Goal: Task Accomplishment & Management: Complete application form

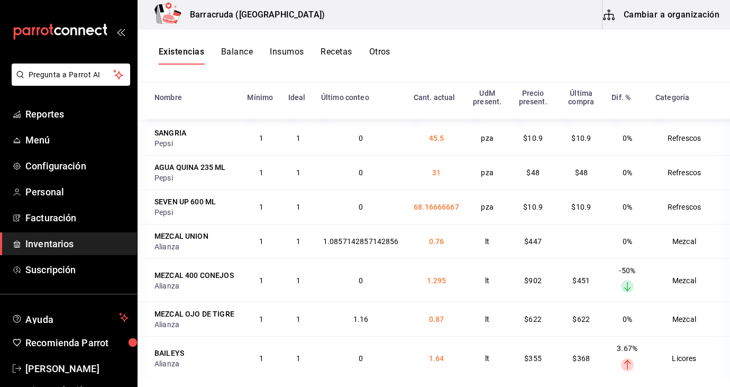
scroll to position [2485, 0]
click at [61, 250] on span "Inventarios" at bounding box center [76, 244] width 103 height 14
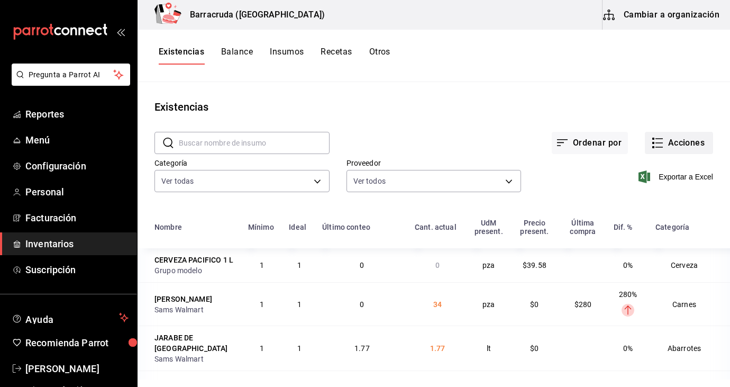
click at [690, 139] on button "Acciones" at bounding box center [679, 143] width 68 height 22
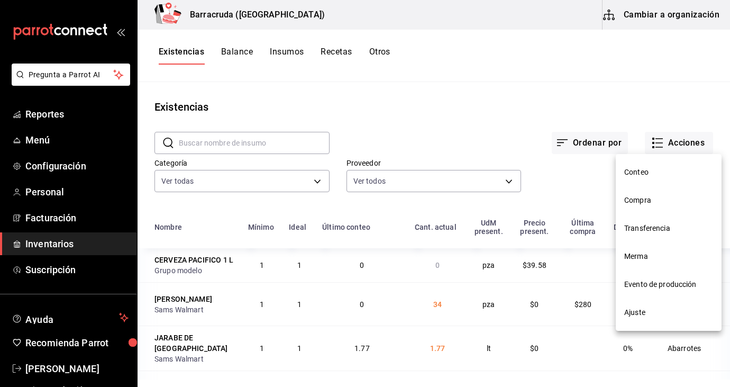
click at [667, 288] on span "Evento de producción" at bounding box center [669, 284] width 89 height 11
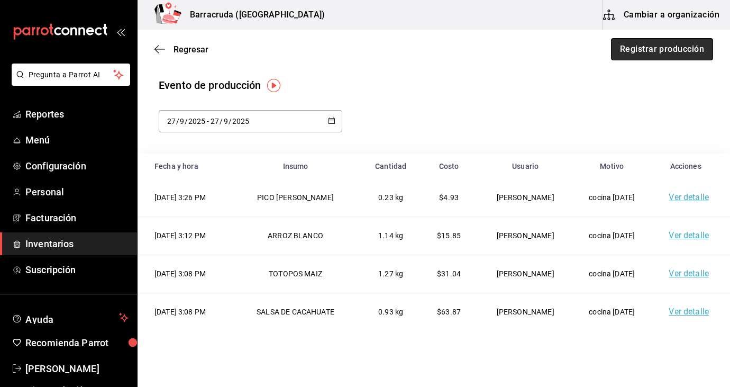
click at [685, 53] on button "Registrar producción" at bounding box center [662, 49] width 102 height 22
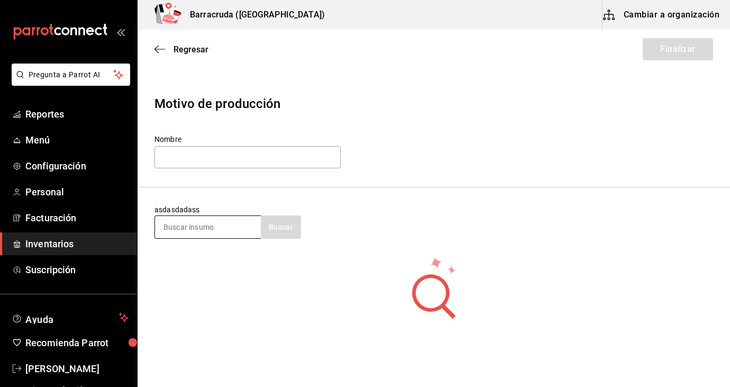
click at [246, 230] on input at bounding box center [208, 227] width 106 height 22
type input "alitas"
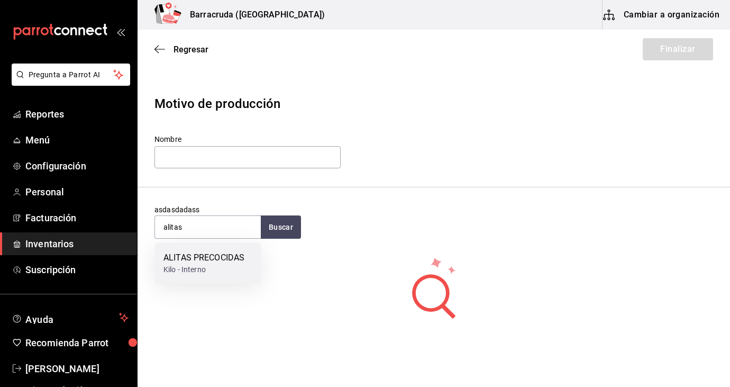
click at [196, 256] on div "ALITAS PRECOCIDAS" at bounding box center [204, 257] width 81 height 13
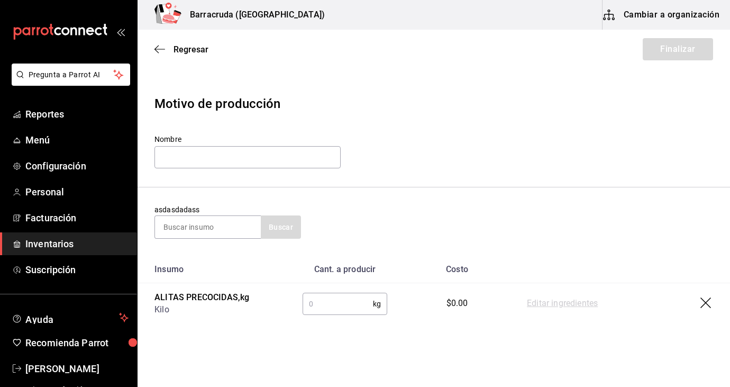
click at [328, 294] on input "text" at bounding box center [338, 303] width 70 height 21
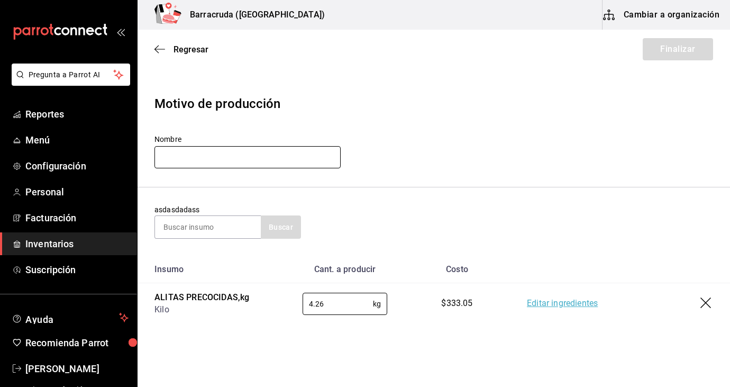
type input "4.26"
click at [320, 156] on input "text" at bounding box center [248, 157] width 186 height 22
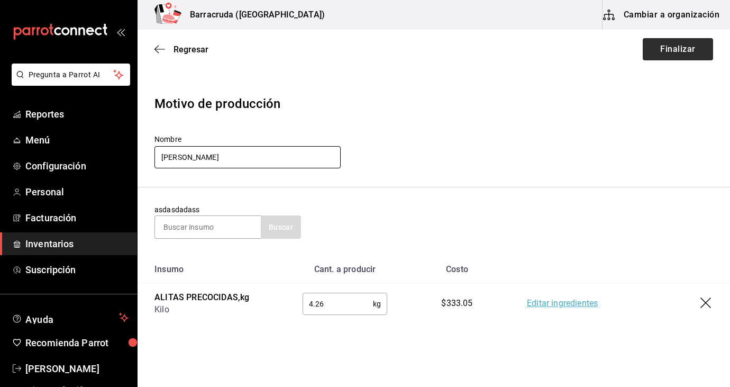
type input "nelly"
click at [663, 52] on button "Finalizar" at bounding box center [678, 49] width 70 height 22
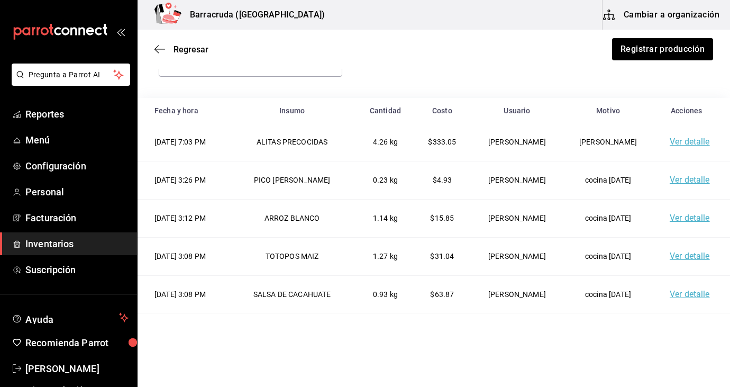
scroll to position [76, 0]
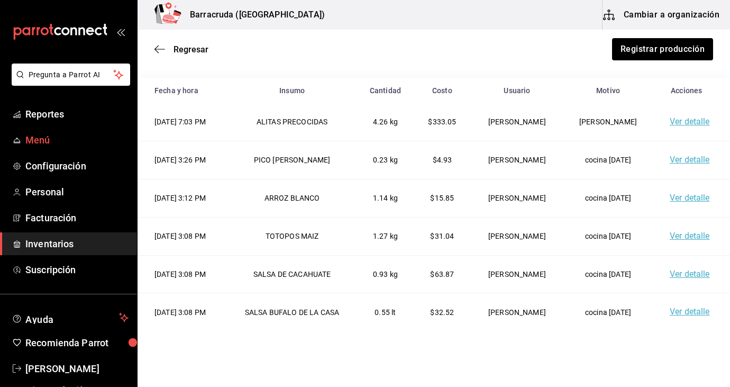
click at [46, 244] on span "Inventarios" at bounding box center [76, 244] width 103 height 14
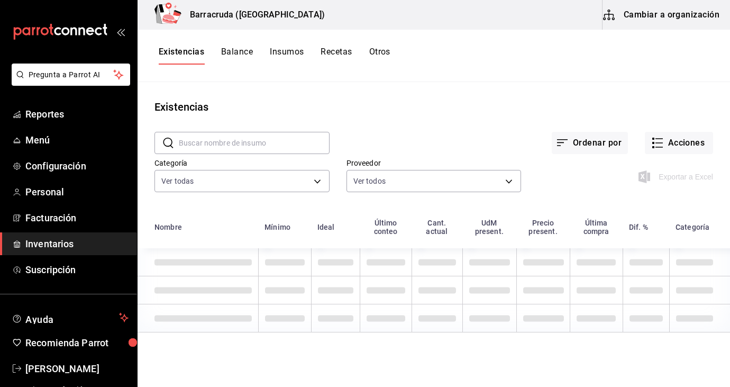
click at [188, 143] on input "text" at bounding box center [254, 142] width 151 height 21
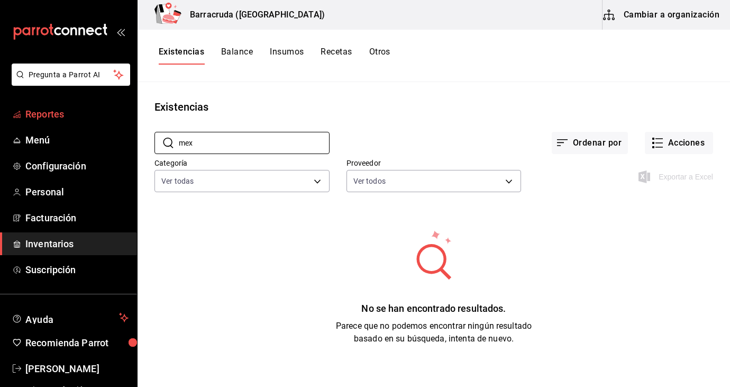
type input "mex"
click at [89, 113] on span "Reportes" at bounding box center [76, 114] width 103 height 14
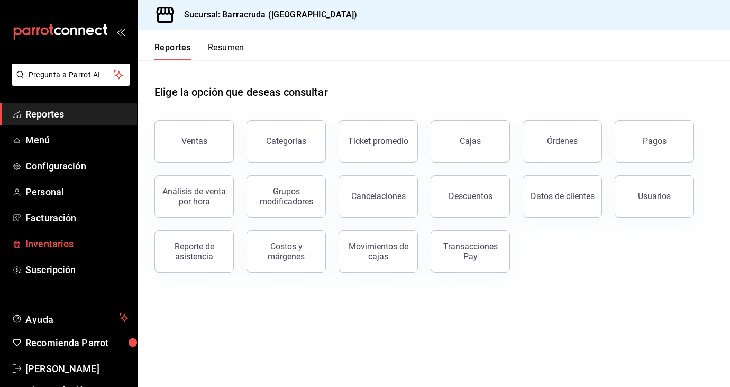
click at [46, 241] on span "Inventarios" at bounding box center [76, 244] width 103 height 14
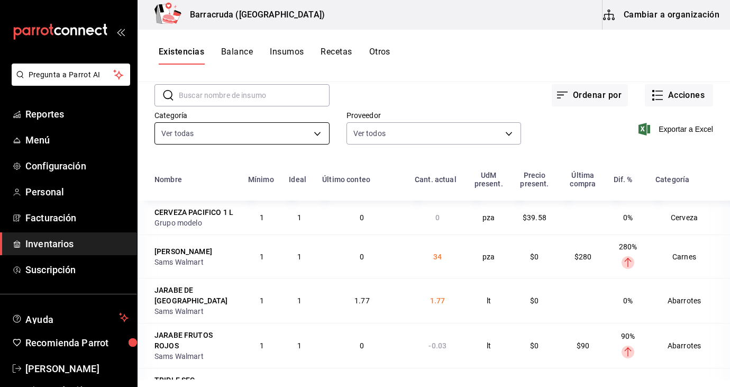
scroll to position [54, 0]
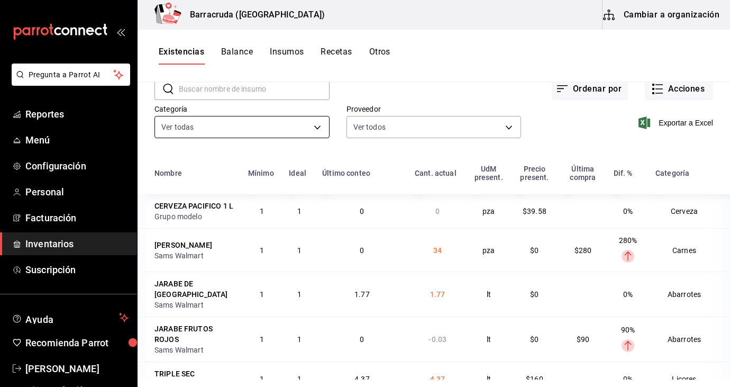
click at [317, 128] on body "Pregunta a Parrot AI Reportes Menú Configuración Personal Facturación Inventari…" at bounding box center [365, 190] width 730 height 380
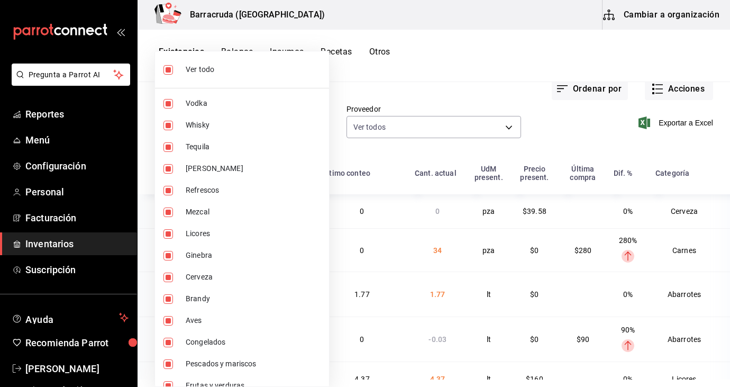
scroll to position [123, 0]
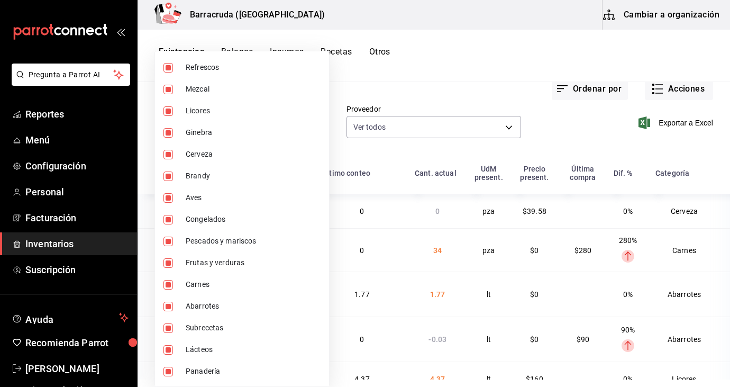
click at [168, 374] on input "checkbox" at bounding box center [169, 372] width 10 height 10
checkbox input "false"
type input "519753a9-3a47-46cb-a8e6-52bca87bbc19,59bbcc72-bf19-4f01-9666-672037bcb59c,4f974…"
checkbox input "false"
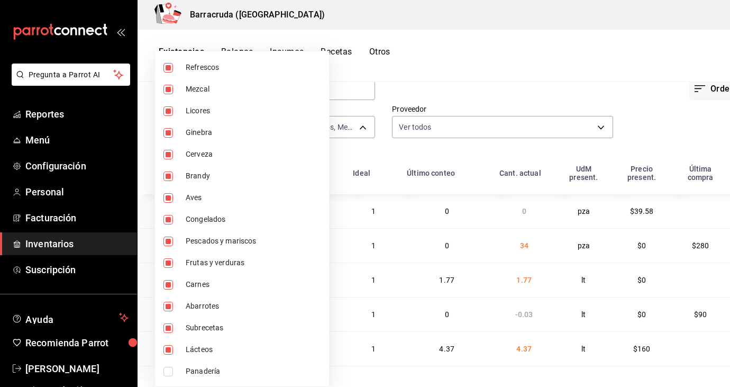
click at [168, 349] on input "checkbox" at bounding box center [169, 350] width 10 height 10
checkbox input "false"
type input "519753a9-3a47-46cb-a8e6-52bca87bbc19,59bbcc72-bf19-4f01-9666-672037bcb59c,4f974…"
click at [171, 324] on input "checkbox" at bounding box center [169, 328] width 10 height 10
checkbox input "false"
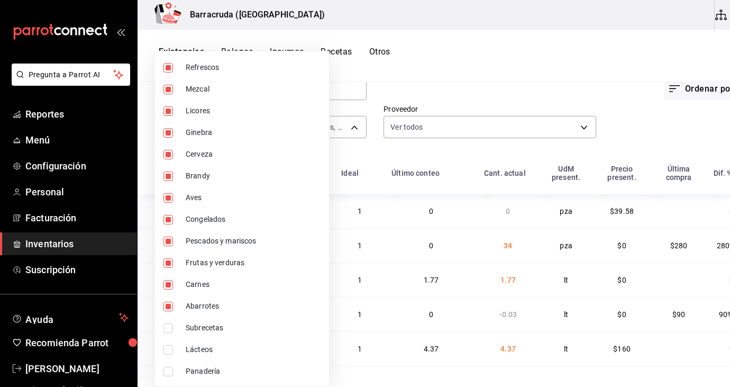
type input "519753a9-3a47-46cb-a8e6-52bca87bbc19,59bbcc72-bf19-4f01-9666-672037bcb59c,4f974…"
click at [170, 308] on input "checkbox" at bounding box center [169, 307] width 10 height 10
checkbox input "false"
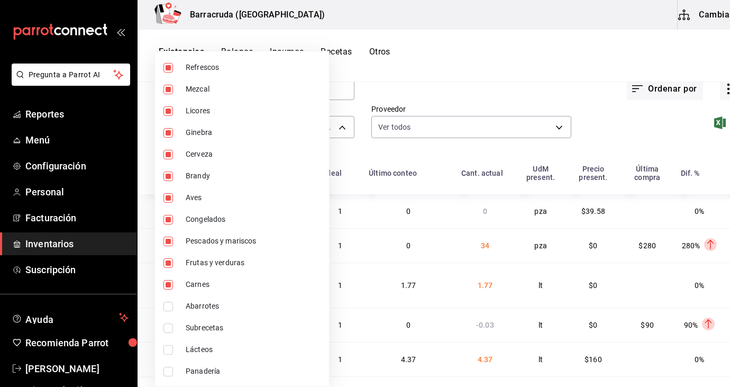
type input "519753a9-3a47-46cb-a8e6-52bca87bbc19,59bbcc72-bf19-4f01-9666-672037bcb59c,4f974…"
click at [170, 283] on input "checkbox" at bounding box center [169, 285] width 10 height 10
checkbox input "false"
click at [169, 261] on input "checkbox" at bounding box center [169, 263] width 10 height 10
checkbox input "false"
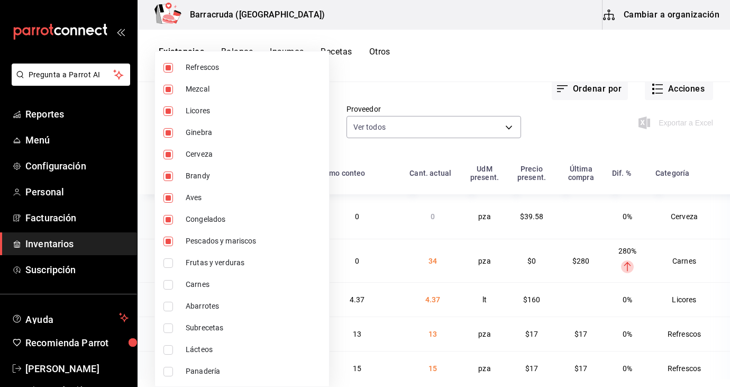
click at [169, 247] on li "Pescados y mariscos" at bounding box center [242, 241] width 174 height 22
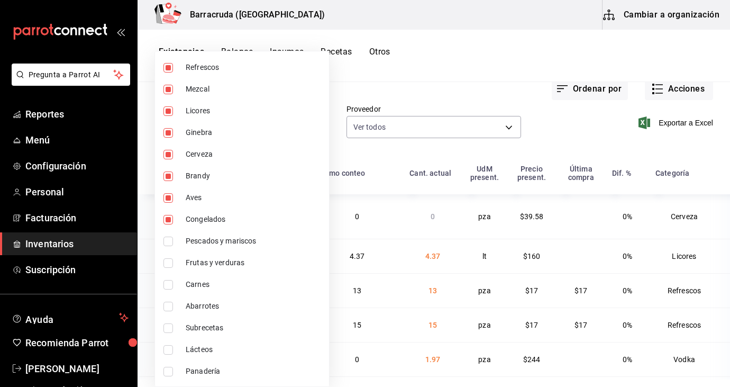
type input "519753a9-3a47-46cb-a8e6-52bca87bbc19,59bbcc72-bf19-4f01-9666-672037bcb59c,4f974…"
checkbox input "false"
click at [170, 222] on input "checkbox" at bounding box center [169, 220] width 10 height 10
checkbox input "false"
type input "519753a9-3a47-46cb-a8e6-52bca87bbc19,59bbcc72-bf19-4f01-9666-672037bcb59c,4f974…"
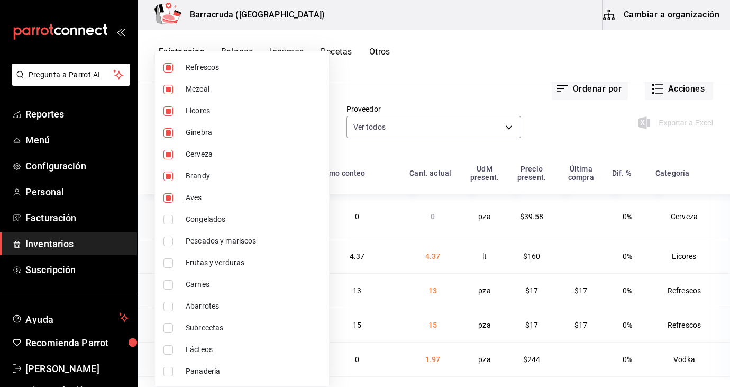
click at [167, 197] on input "checkbox" at bounding box center [169, 198] width 10 height 10
checkbox input "false"
type input "519753a9-3a47-46cb-a8e6-52bca87bbc19,59bbcc72-bf19-4f01-9666-672037bcb59c,4f974…"
click at [443, 96] on div at bounding box center [365, 193] width 730 height 387
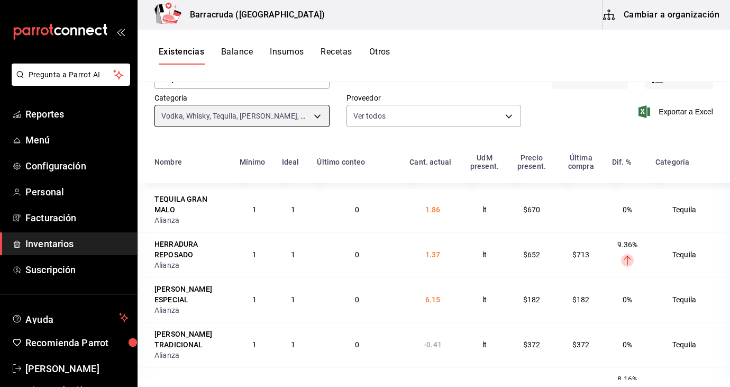
scroll to position [1637, 0]
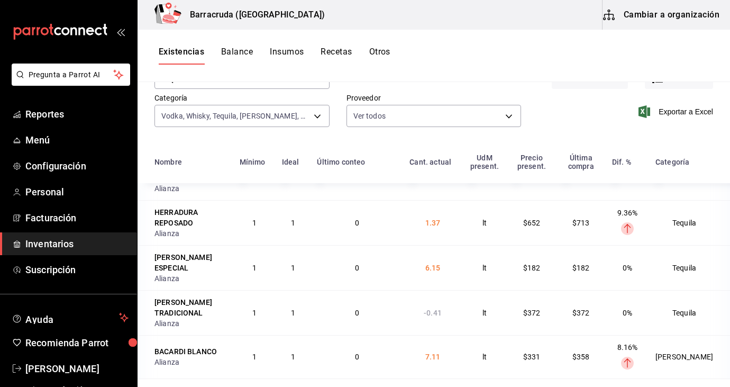
click at [69, 242] on span "Inventarios" at bounding box center [76, 244] width 103 height 14
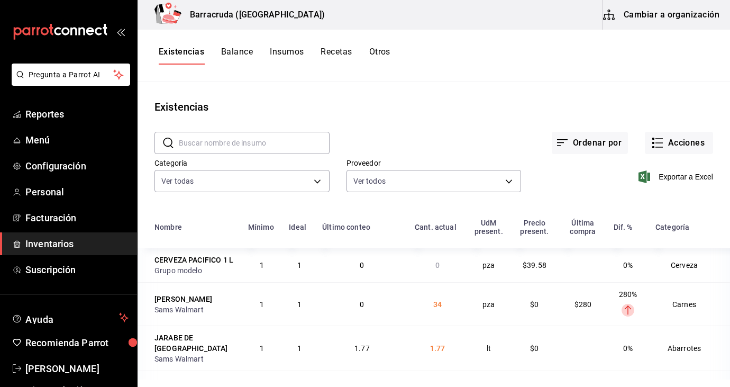
click at [687, 156] on div "Exportar a Excel" at bounding box center [617, 168] width 192 height 54
click at [680, 145] on button "Acciones" at bounding box center [679, 143] width 68 height 22
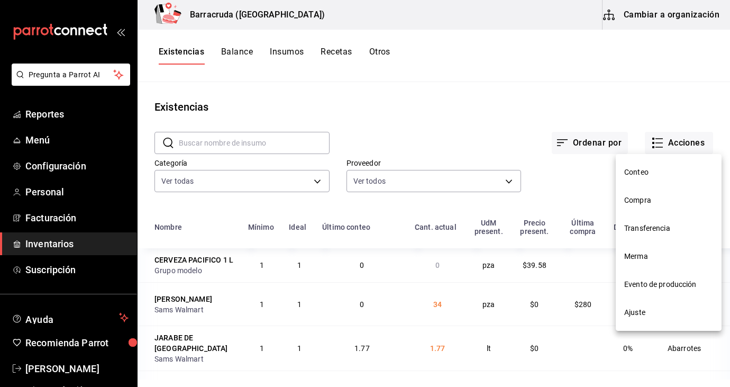
click at [657, 203] on span "Compra" at bounding box center [669, 200] width 89 height 11
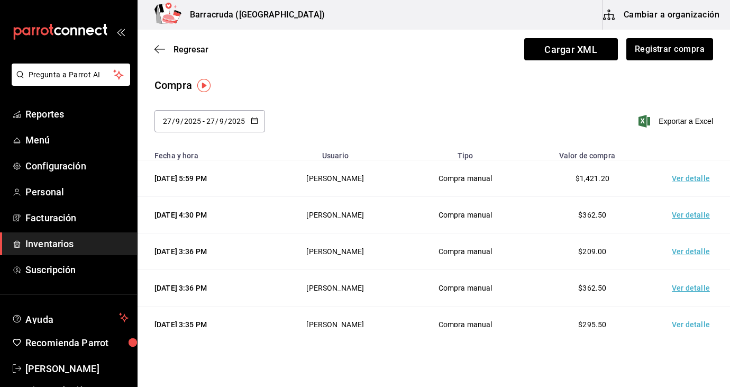
click at [252, 121] on icon "button" at bounding box center [254, 120] width 7 height 7
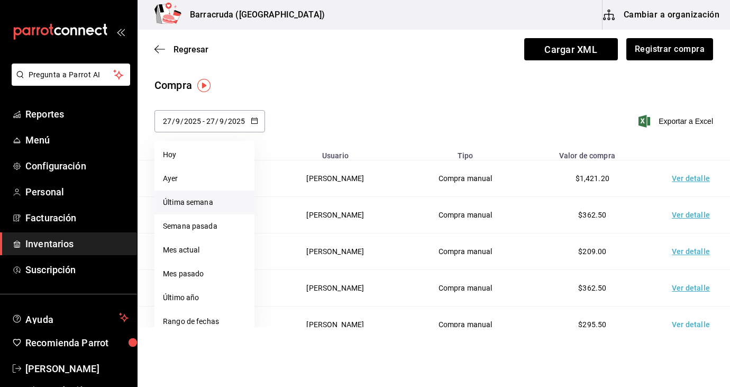
click at [193, 204] on li "Última semana" at bounding box center [205, 203] width 100 height 24
type input "2025-09-21"
type input "21"
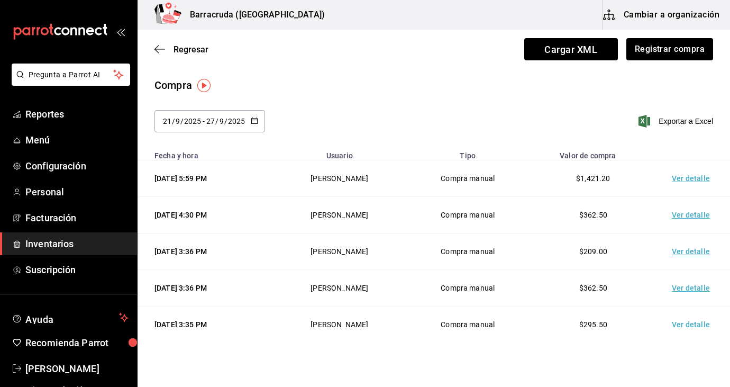
click at [314, 190] on td "[PERSON_NAME]" at bounding box center [339, 178] width 131 height 37
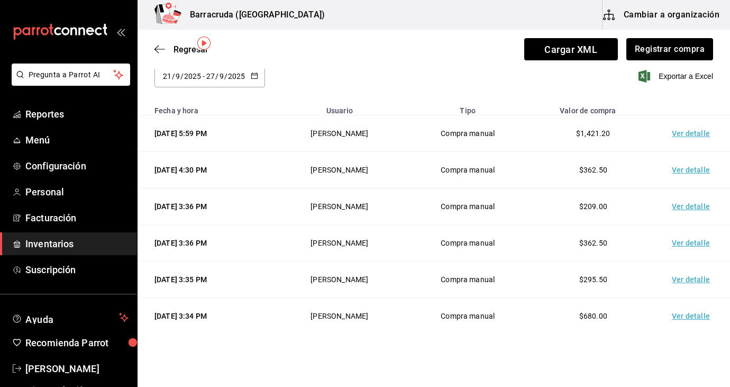
scroll to position [42, 0]
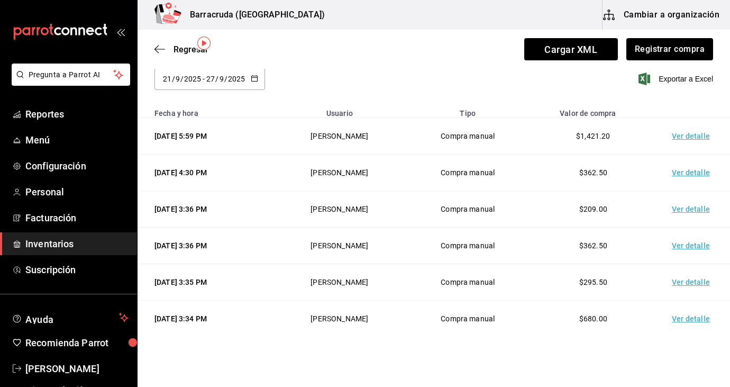
click at [685, 134] on td "Ver detalle" at bounding box center [693, 136] width 74 height 37
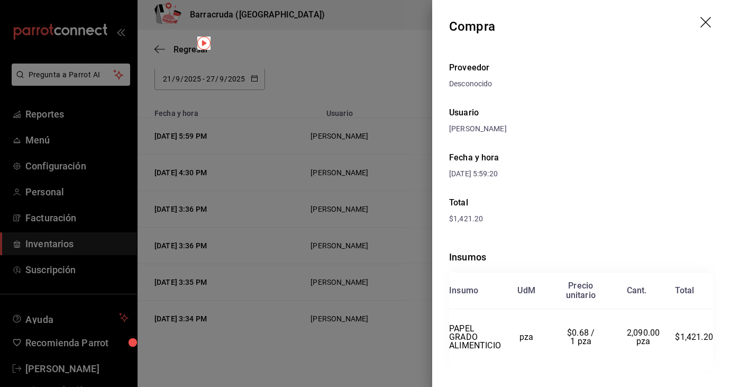
click at [377, 94] on div at bounding box center [365, 193] width 730 height 387
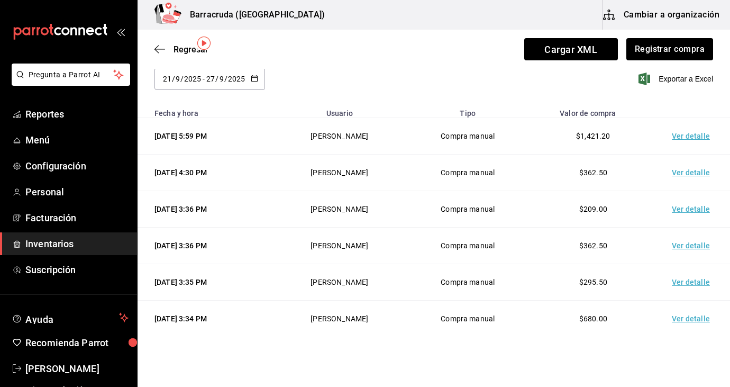
click at [274, 167] on td "27/09/2025 4:30 PM" at bounding box center [206, 173] width 137 height 37
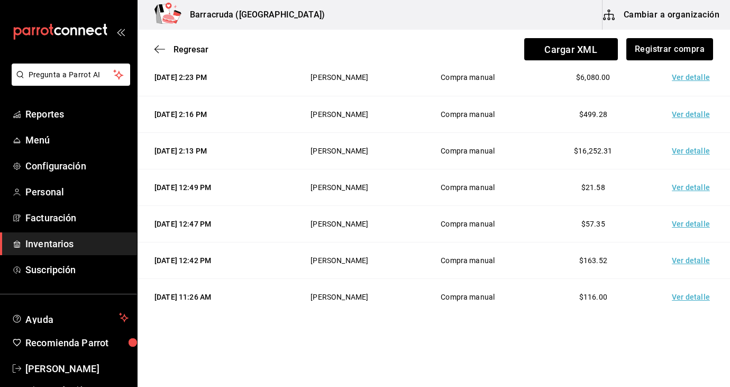
scroll to position [1238, 0]
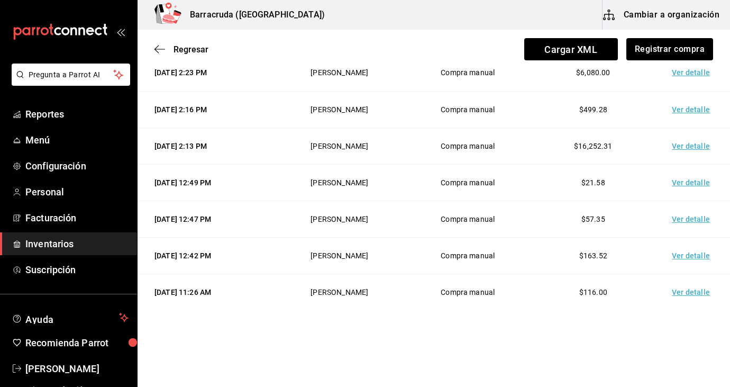
click at [685, 147] on td "Ver detalle" at bounding box center [693, 146] width 74 height 37
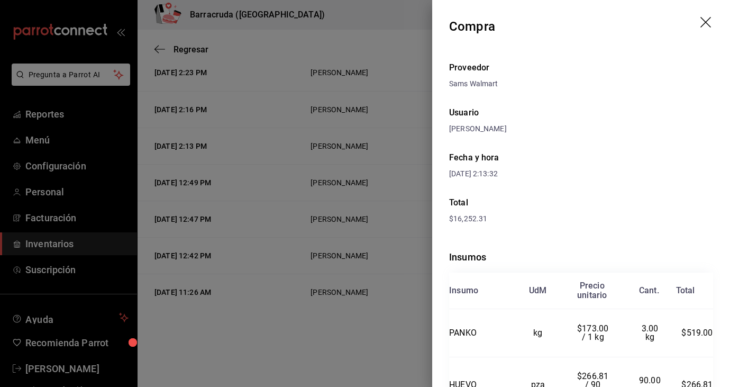
click at [707, 23] on icon "drag" at bounding box center [707, 23] width 13 height 13
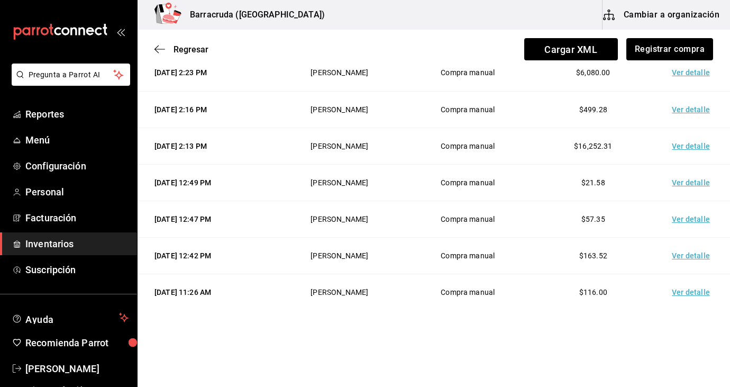
click at [692, 70] on td "Ver detalle" at bounding box center [693, 73] width 74 height 37
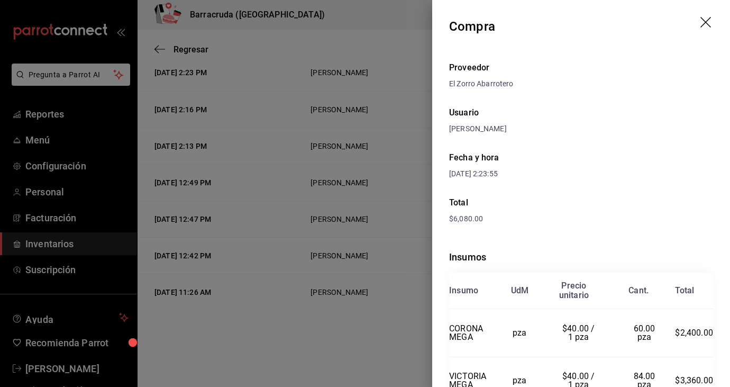
click at [620, 114] on div "Usuario" at bounding box center [581, 112] width 264 height 13
click at [388, 118] on div at bounding box center [365, 193] width 730 height 387
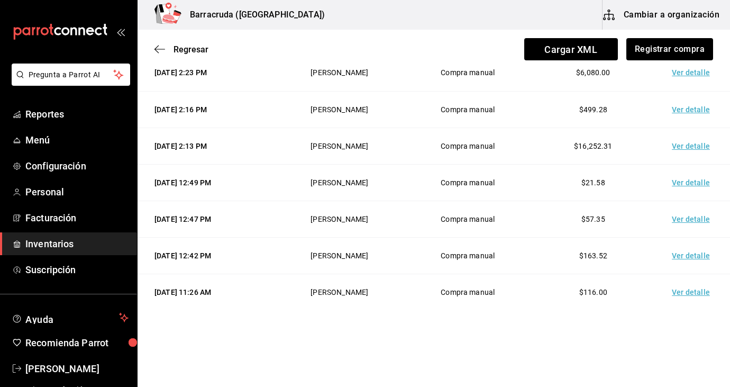
click at [447, 101] on td "Compra manual" at bounding box center [467, 109] width 125 height 37
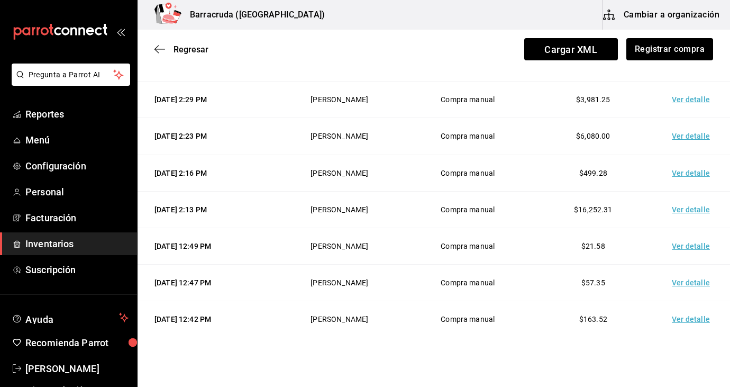
scroll to position [1153, 0]
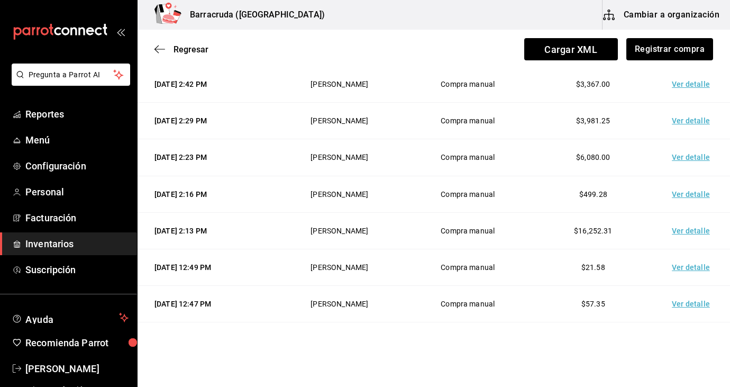
click at [696, 122] on td "Ver detalle" at bounding box center [693, 121] width 74 height 37
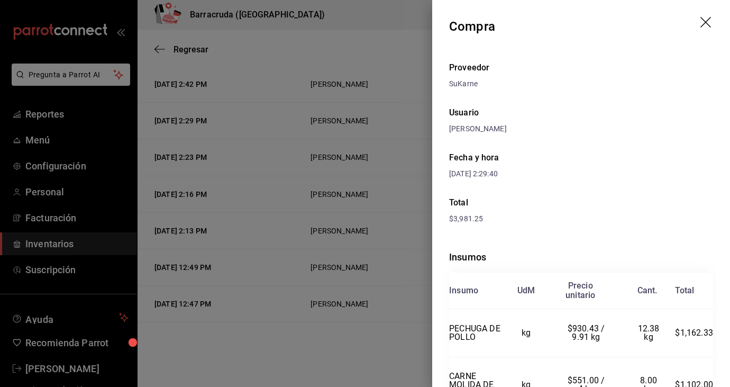
click at [394, 68] on div at bounding box center [365, 193] width 730 height 387
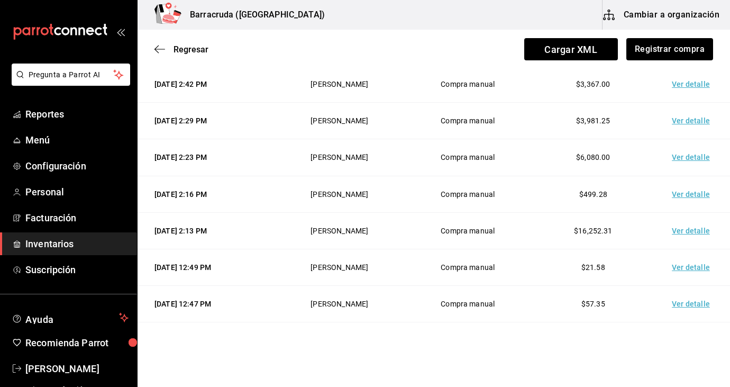
click at [710, 82] on td "Ver detalle" at bounding box center [693, 84] width 74 height 37
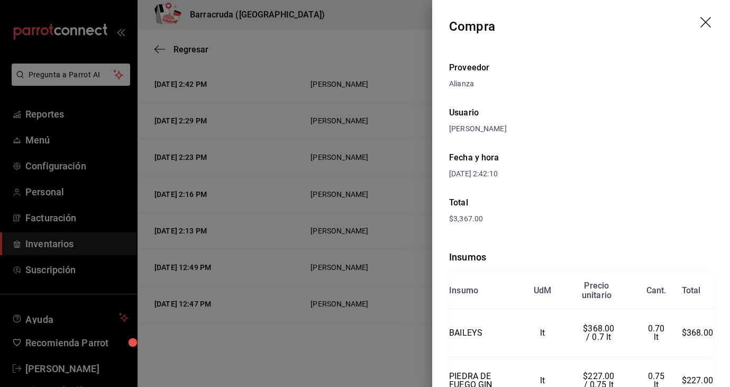
click at [642, 103] on div "Proveedor Alianza Usuario Sandra Romero Fecha y hora 23/09/2025 2:42:10 Total $…" at bounding box center [581, 392] width 298 height 678
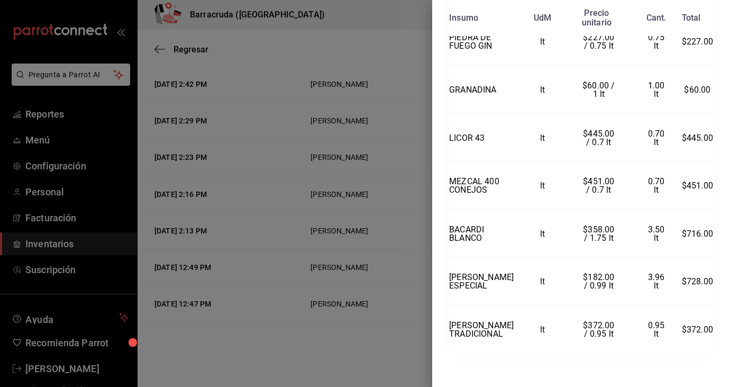
scroll to position [344, 0]
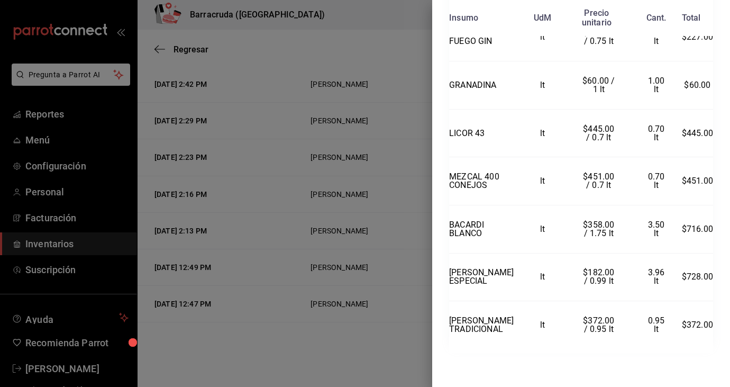
click at [256, 168] on div at bounding box center [365, 193] width 730 height 387
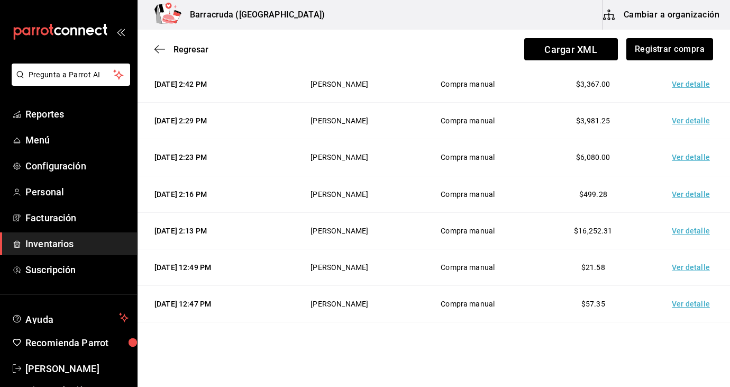
click at [46, 245] on span "Inventarios" at bounding box center [76, 244] width 103 height 14
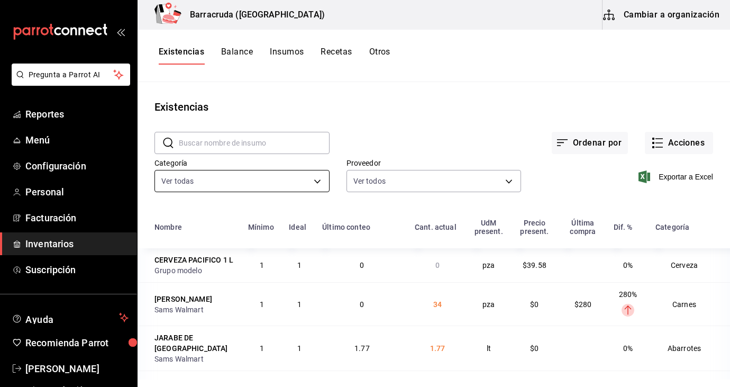
click at [317, 183] on body "Pregunta a Parrot AI Reportes Menú Configuración Personal Facturación Inventari…" at bounding box center [365, 190] width 730 height 380
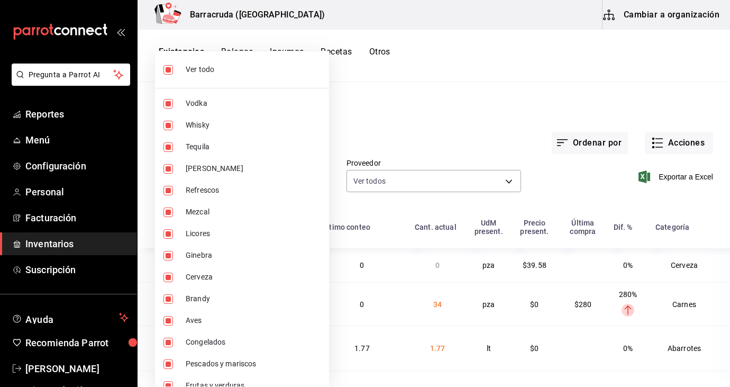
scroll to position [123, 0]
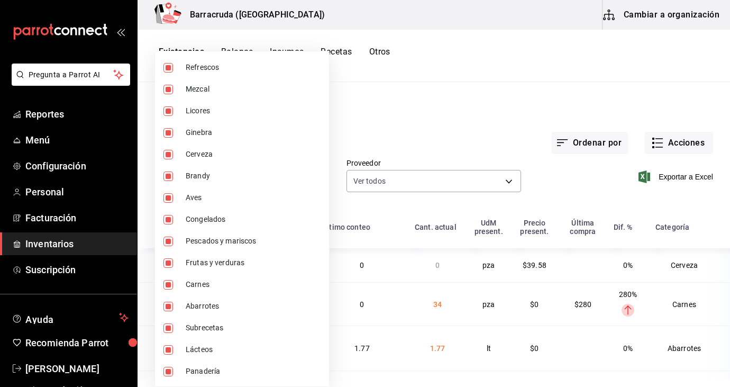
click at [174, 376] on li "Panadería" at bounding box center [242, 371] width 174 height 22
type input "519753a9-3a47-46cb-a8e6-52bca87bbc19,59bbcc72-bf19-4f01-9666-672037bcb59c,4f974…"
checkbox input "false"
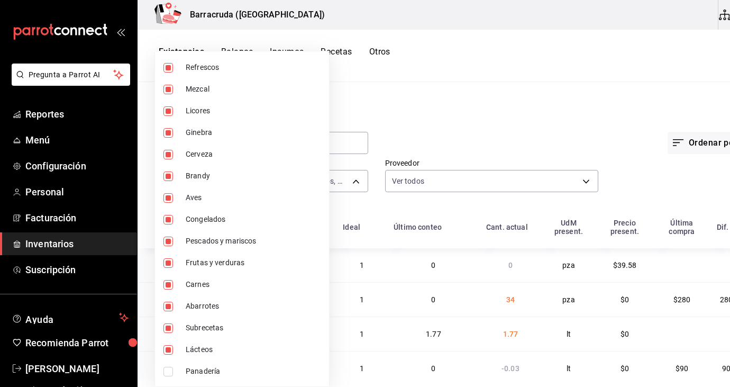
click at [169, 349] on input "checkbox" at bounding box center [169, 350] width 10 height 10
checkbox input "false"
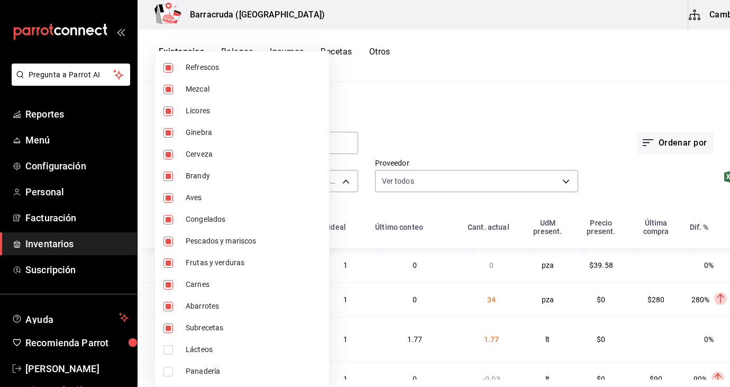
click at [168, 323] on input "checkbox" at bounding box center [169, 328] width 10 height 10
checkbox input "false"
type input "519753a9-3a47-46cb-a8e6-52bca87bbc19,59bbcc72-bf19-4f01-9666-672037bcb59c,4f974…"
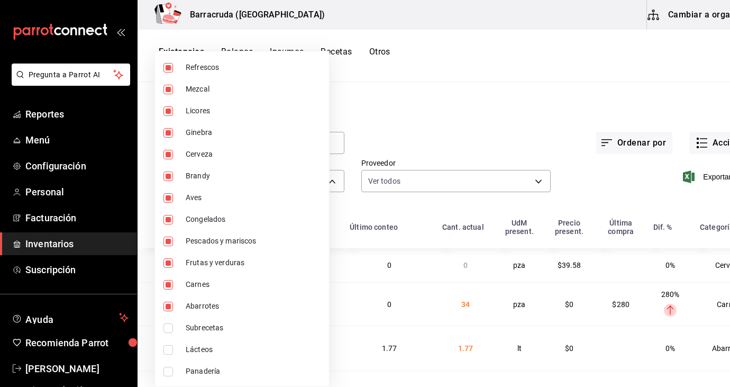
click at [168, 308] on input "checkbox" at bounding box center [169, 307] width 10 height 10
checkbox input "false"
type input "519753a9-3a47-46cb-a8e6-52bca87bbc19,59bbcc72-bf19-4f01-9666-672037bcb59c,4f974…"
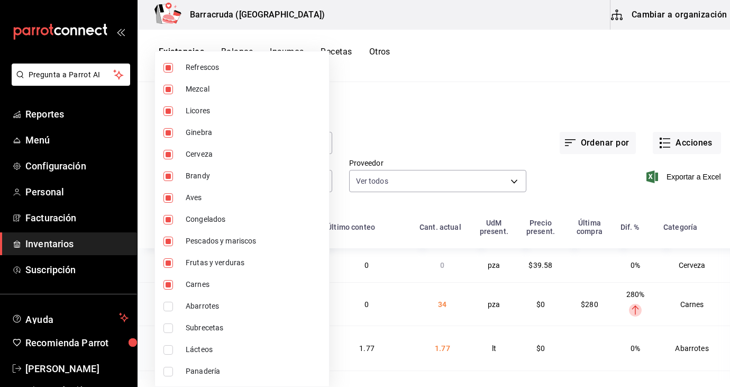
click at [168, 283] on input "checkbox" at bounding box center [169, 285] width 10 height 10
checkbox input "false"
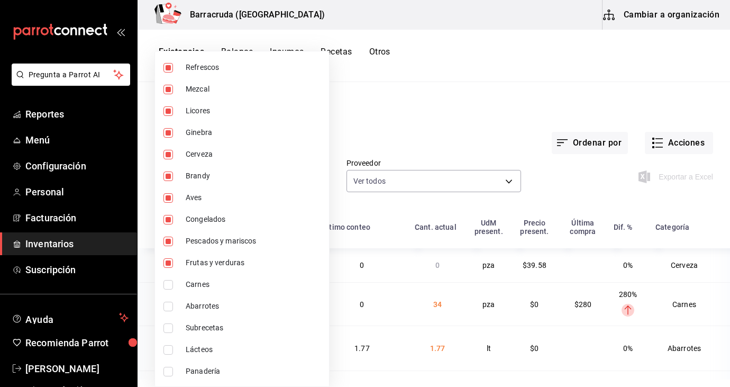
type input "519753a9-3a47-46cb-a8e6-52bca87bbc19,59bbcc72-bf19-4f01-9666-672037bcb59c,4f974…"
click at [168, 266] on input "checkbox" at bounding box center [169, 263] width 10 height 10
checkbox input "false"
click at [166, 239] on input "checkbox" at bounding box center [169, 242] width 10 height 10
checkbox input "false"
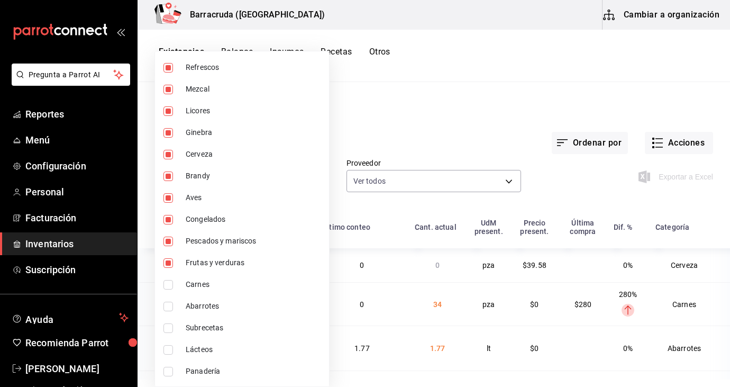
click at [167, 263] on input "checkbox" at bounding box center [169, 263] width 10 height 10
checkbox input "true"
click at [168, 216] on input "checkbox" at bounding box center [169, 220] width 10 height 10
checkbox input "false"
type input "519753a9-3a47-46cb-a8e6-52bca87bbc19,59bbcc72-bf19-4f01-9666-672037bcb59c,4f974…"
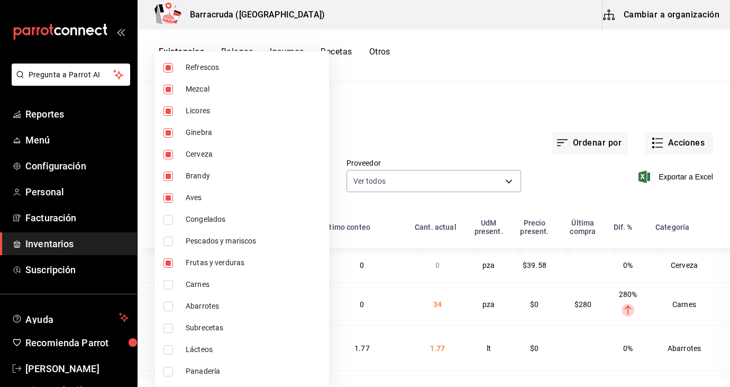
click at [164, 196] on input "checkbox" at bounding box center [169, 198] width 10 height 10
checkbox input "false"
type input "519753a9-3a47-46cb-a8e6-52bca87bbc19,59bbcc72-bf19-4f01-9666-672037bcb59c,4f974…"
click at [171, 263] on input "checkbox" at bounding box center [169, 263] width 10 height 10
checkbox input "false"
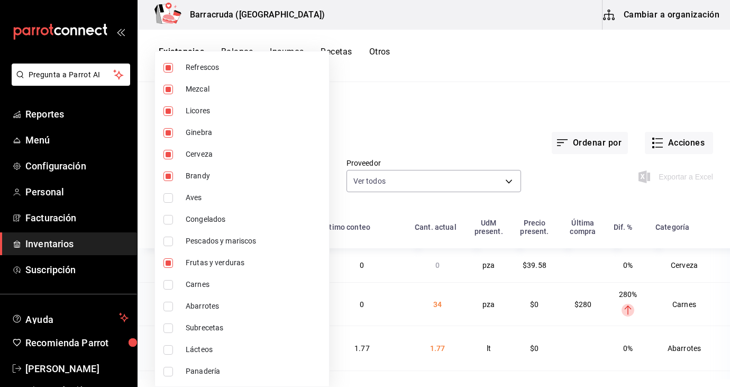
click at [360, 128] on div at bounding box center [365, 193] width 730 height 387
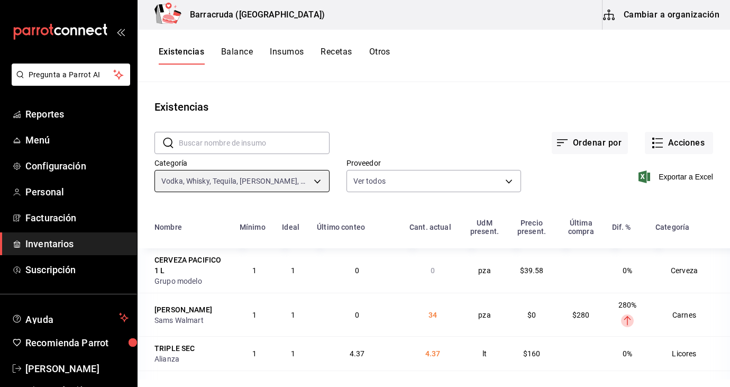
type input "519753a9-3a47-46cb-a8e6-52bca87bbc19,59bbcc72-bf19-4f01-9666-672037bcb59c,4f974…"
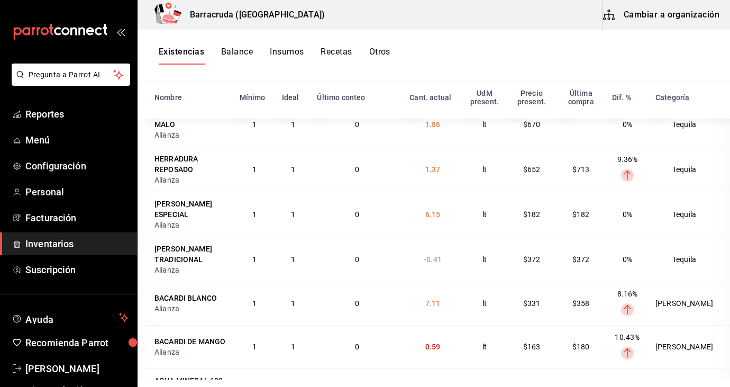
scroll to position [1623, 0]
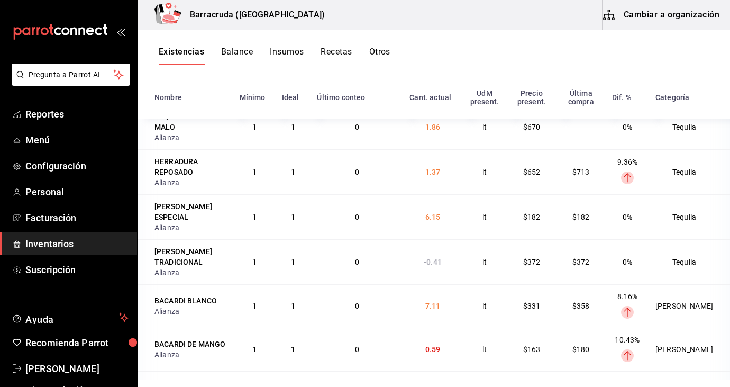
click at [245, 49] on button "Balance" at bounding box center [237, 56] width 32 height 18
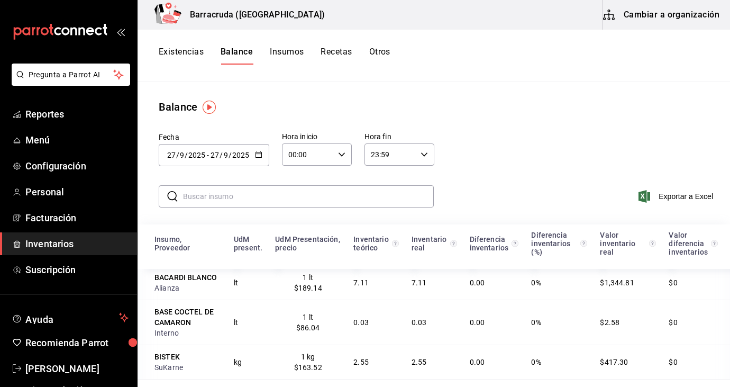
click at [230, 201] on input "text" at bounding box center [308, 196] width 251 height 21
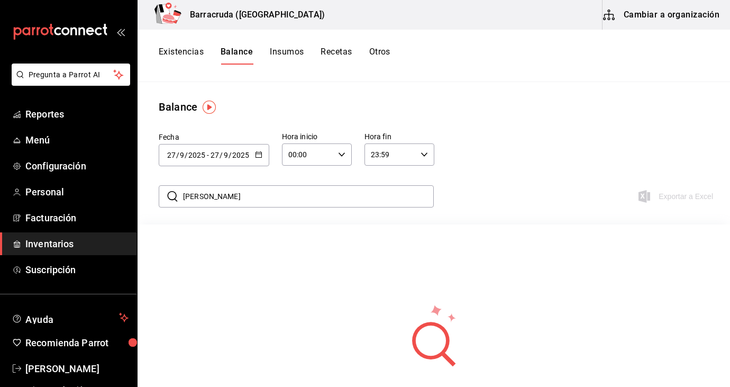
click at [225, 196] on input "cuervo" at bounding box center [308, 196] width 251 height 21
click at [225, 197] on input "cuervo tr" at bounding box center [308, 196] width 251 height 21
click at [182, 196] on div "​ cuervo ​" at bounding box center [296, 196] width 275 height 22
type input "c"
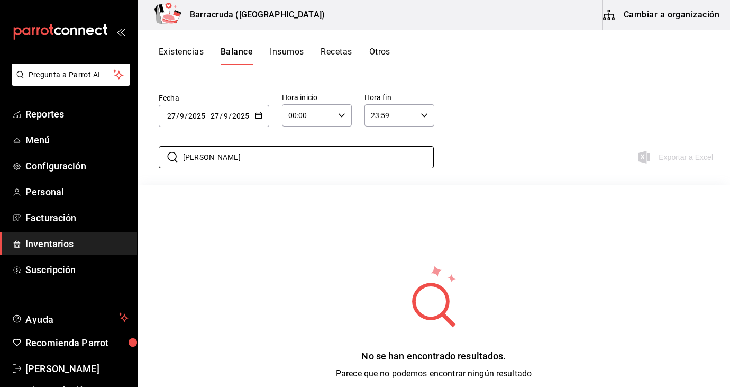
scroll to position [81, 0]
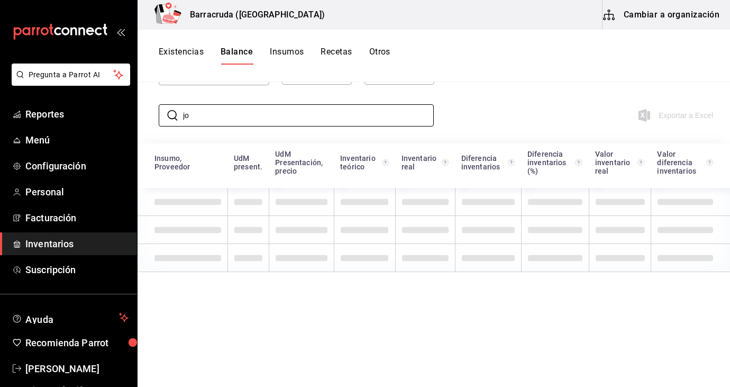
type input "j"
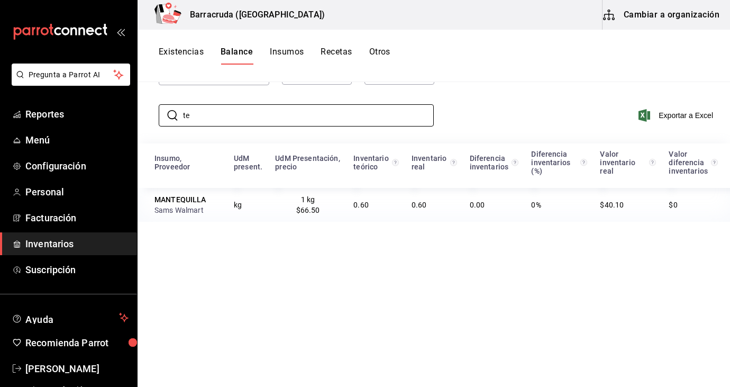
type input "t"
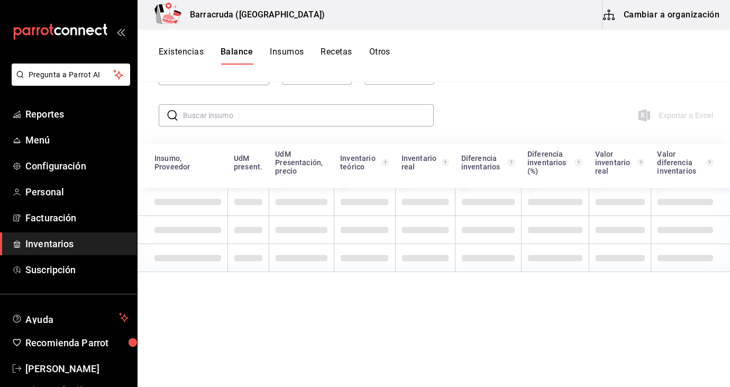
click at [199, 117] on input "text" at bounding box center [308, 115] width 251 height 21
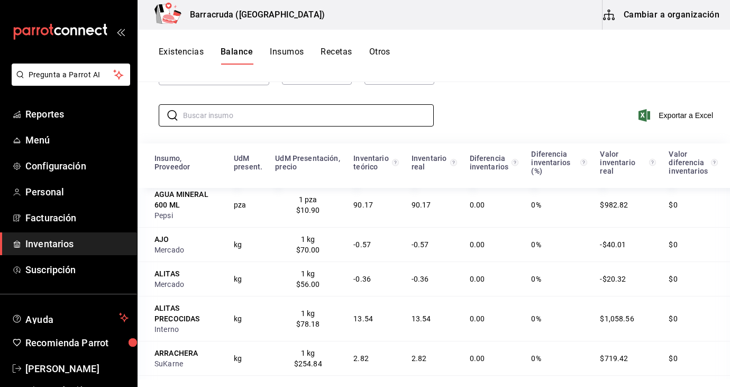
scroll to position [334, 0]
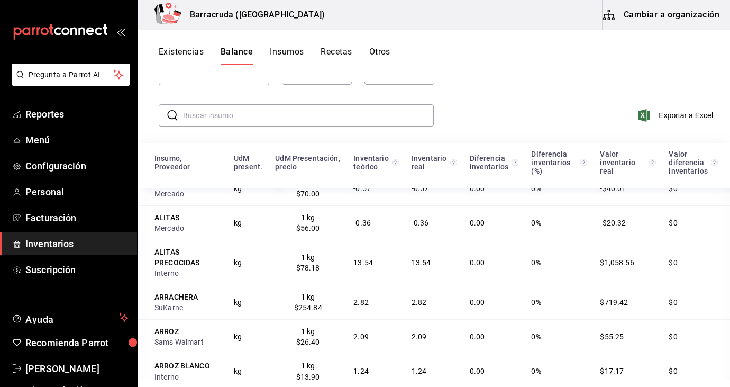
click at [204, 114] on input "text" at bounding box center [308, 115] width 251 height 21
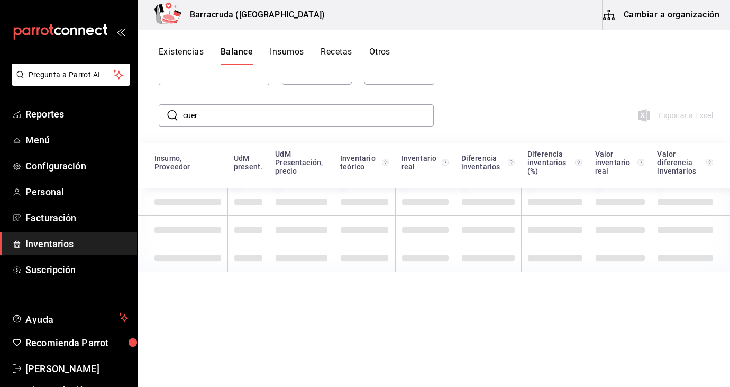
scroll to position [0, 0]
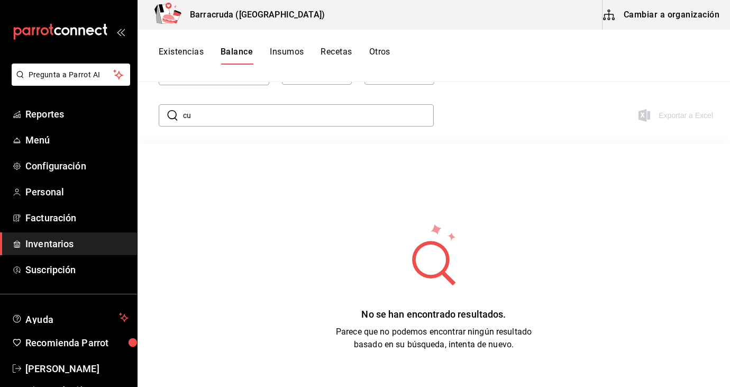
type input "c"
type input "reposa"
click at [199, 50] on button "Existencias" at bounding box center [181, 56] width 45 height 18
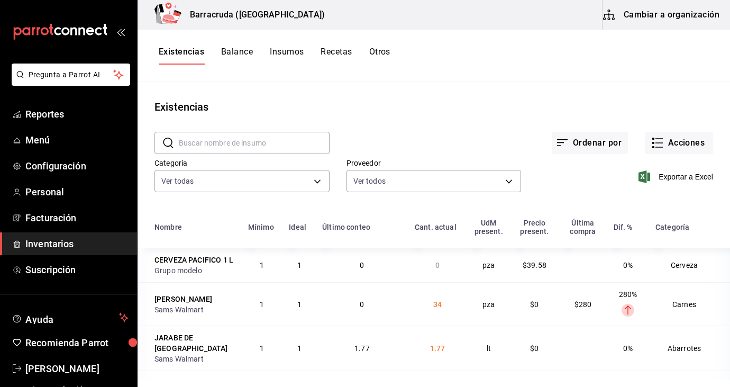
click at [236, 51] on button "Balance" at bounding box center [237, 56] width 32 height 18
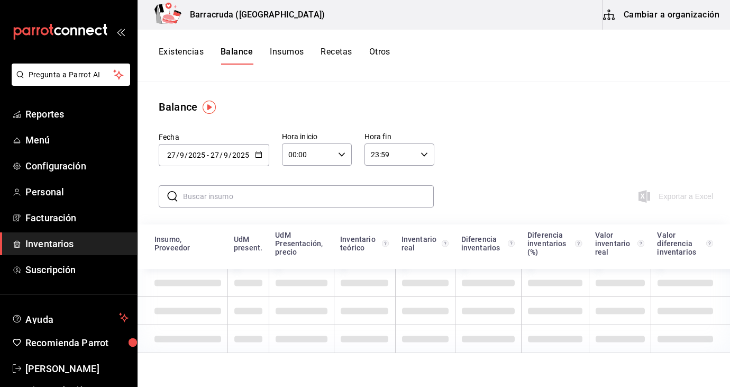
click at [209, 194] on input "text" at bounding box center [308, 196] width 251 height 21
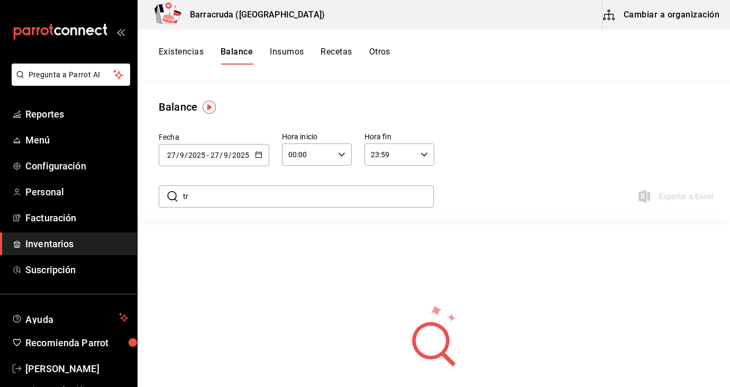
type input "t"
type input "j"
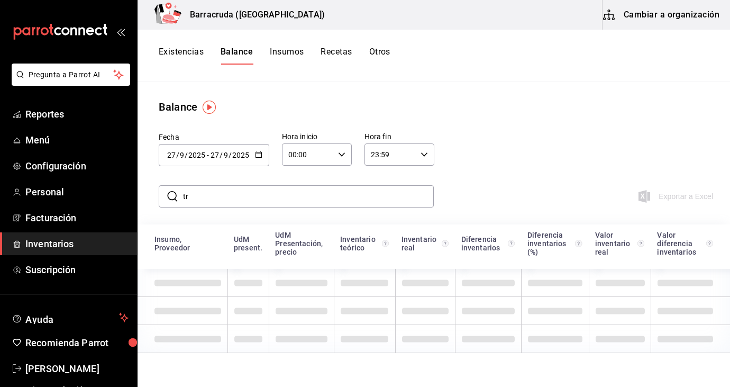
type input "t"
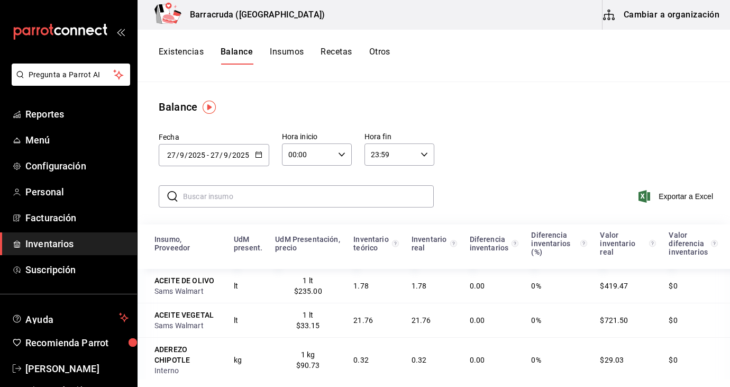
click at [151, 239] on th "Insumo, Proveedor" at bounding box center [183, 246] width 90 height 44
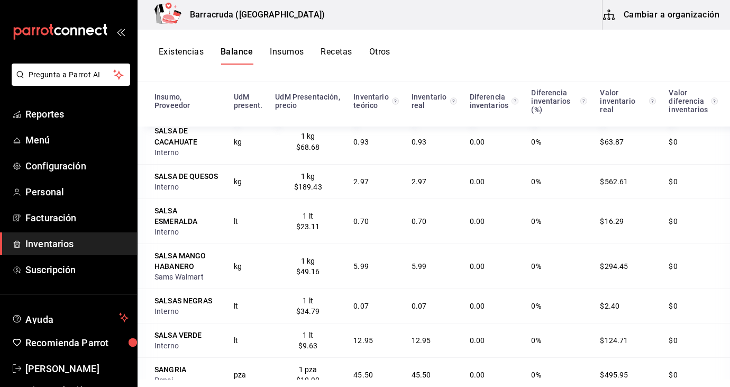
scroll to position [3606, 0]
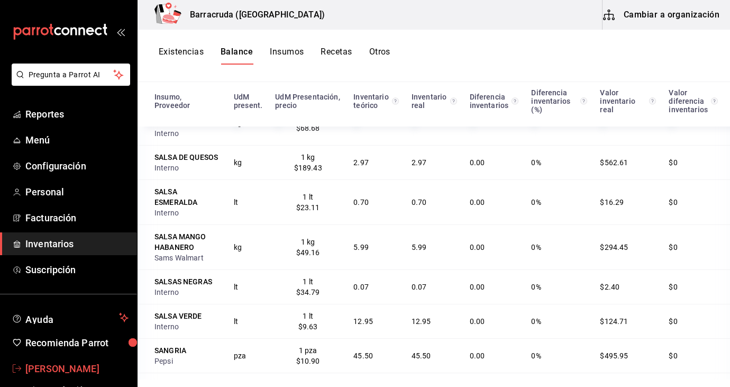
click at [55, 365] on span "[PERSON_NAME]" at bounding box center [76, 369] width 103 height 14
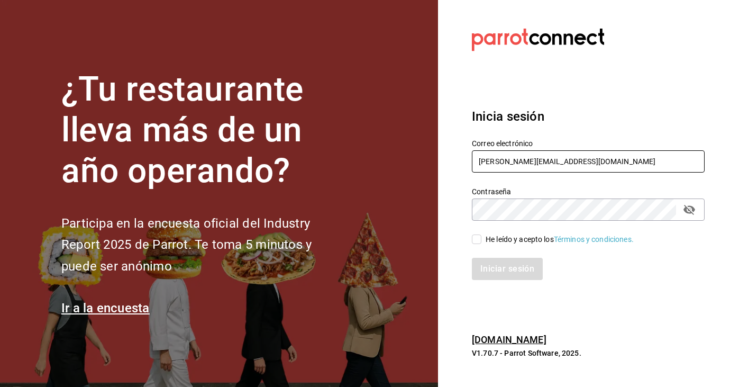
click at [589, 162] on input "kari.cl.93@hotmail.com" at bounding box center [588, 161] width 233 height 22
type input "k"
type input "sandiaromcar@gmail.com"
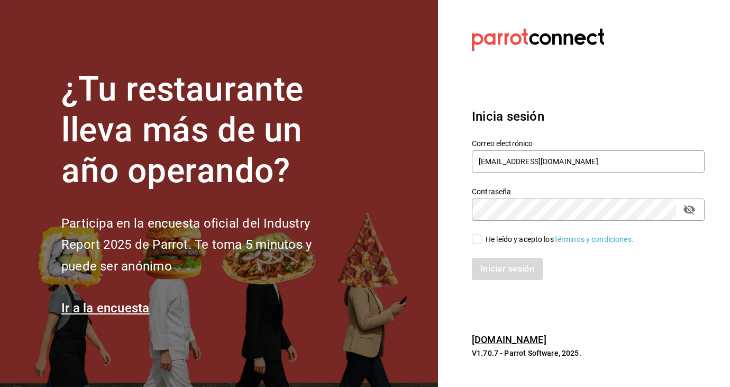
click at [478, 236] on input "He leído y acepto los Términos y condiciones." at bounding box center [477, 239] width 10 height 10
checkbox input "true"
click at [506, 273] on button "Iniciar sesión" at bounding box center [508, 269] width 72 height 22
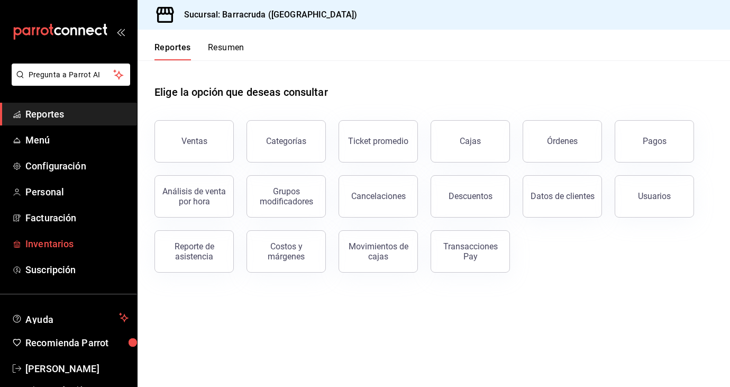
click at [58, 247] on span "Inventarios" at bounding box center [76, 244] width 103 height 14
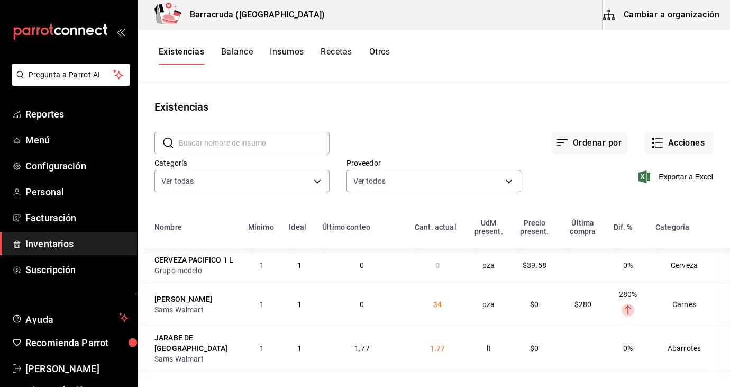
click at [237, 58] on button "Balance" at bounding box center [237, 56] width 32 height 18
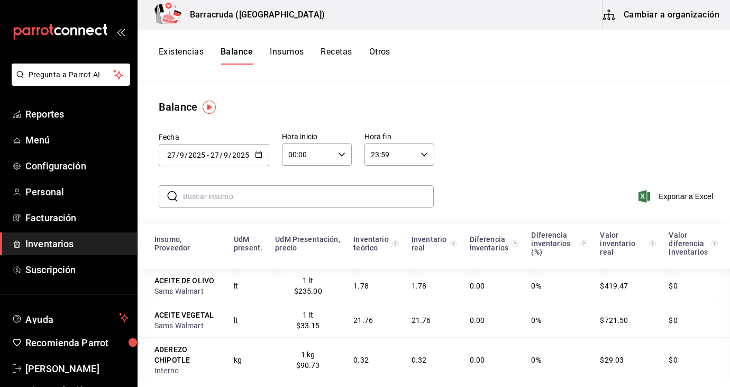
click at [159, 245] on div "Insumo, Proveedor" at bounding box center [188, 243] width 67 height 17
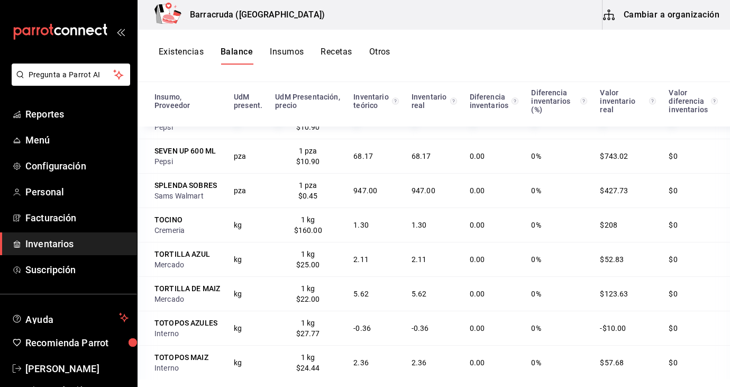
scroll to position [3847, 0]
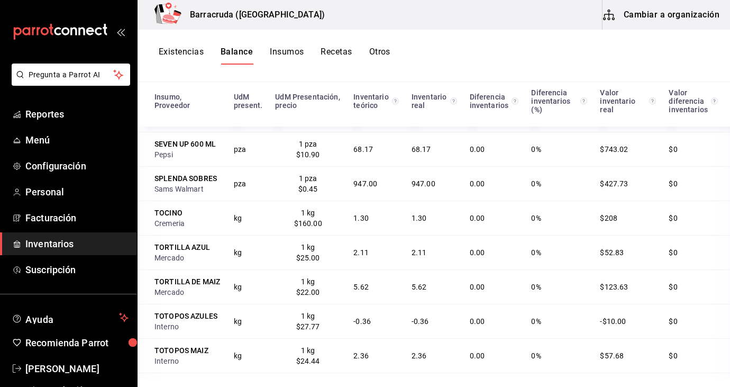
click at [185, 57] on button "Existencias" at bounding box center [181, 56] width 45 height 18
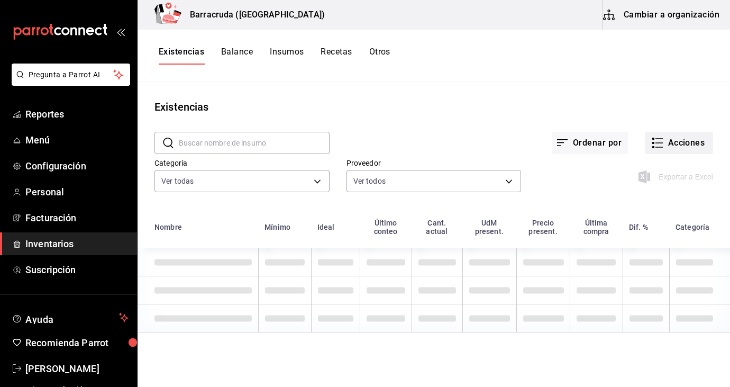
click at [671, 141] on button "Acciones" at bounding box center [679, 143] width 68 height 22
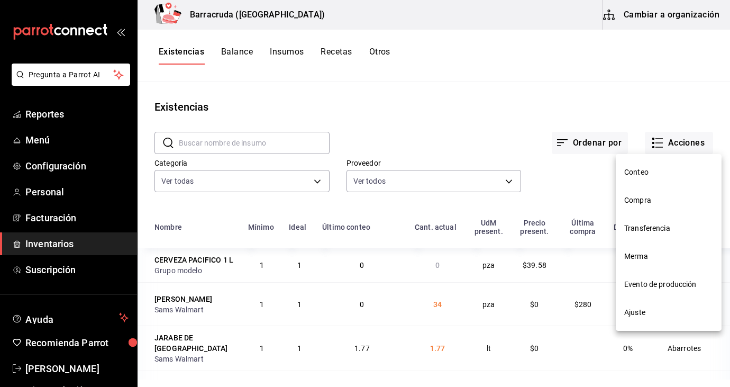
click at [642, 196] on span "Compra" at bounding box center [669, 200] width 89 height 11
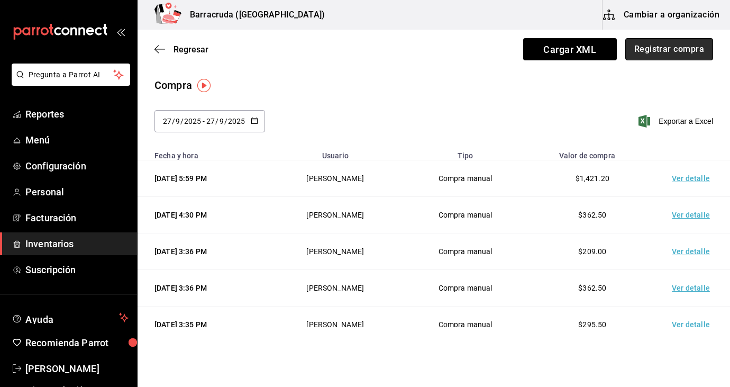
click at [690, 47] on button "Registrar compra" at bounding box center [670, 49] width 88 height 22
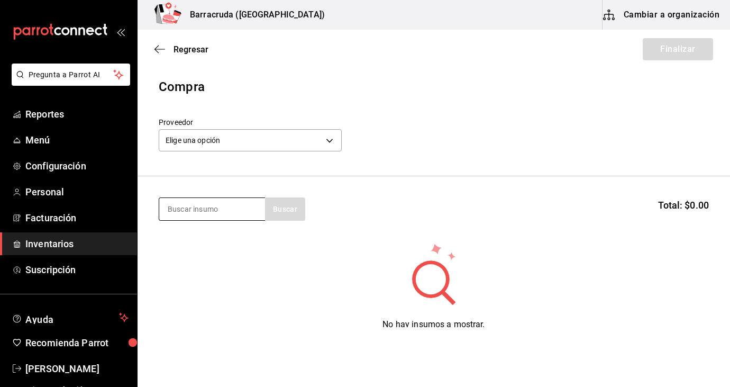
click at [241, 211] on input at bounding box center [212, 209] width 106 height 22
type input "jose"
click at [158, 47] on icon "button" at bounding box center [160, 49] width 11 height 10
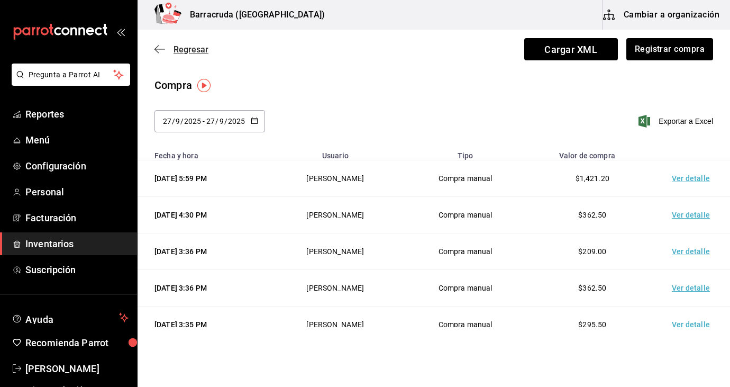
click at [159, 50] on icon "button" at bounding box center [160, 49] width 11 height 10
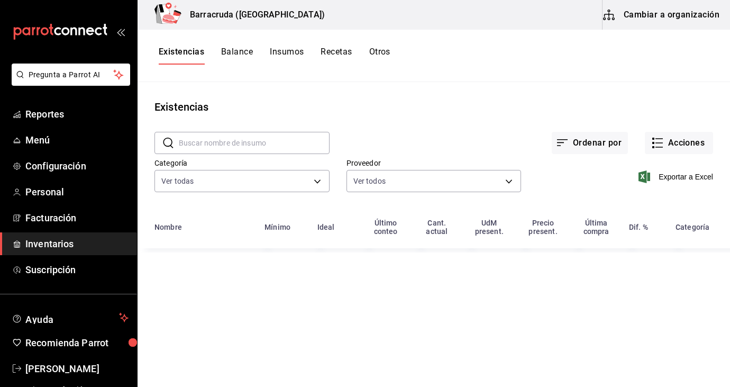
click at [241, 52] on button "Balance" at bounding box center [237, 56] width 32 height 18
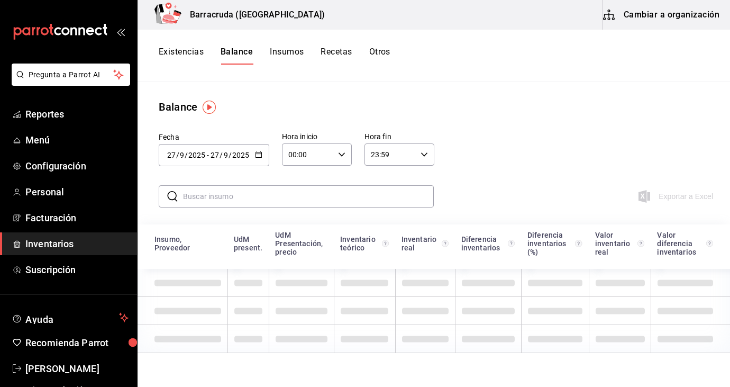
click at [186, 202] on input "text" at bounding box center [308, 196] width 251 height 21
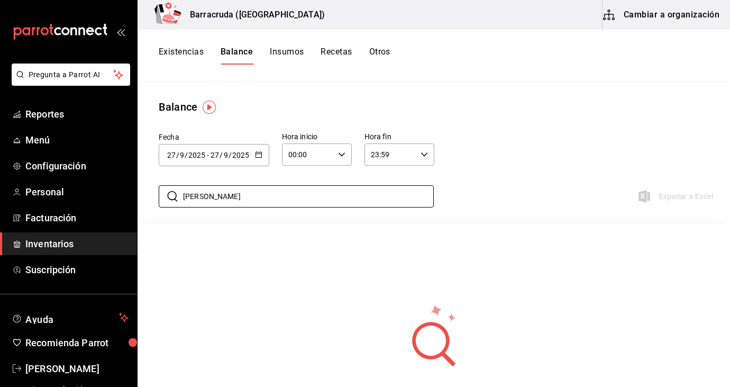
click at [441, 114] on div "Balance" at bounding box center [434, 107] width 593 height 16
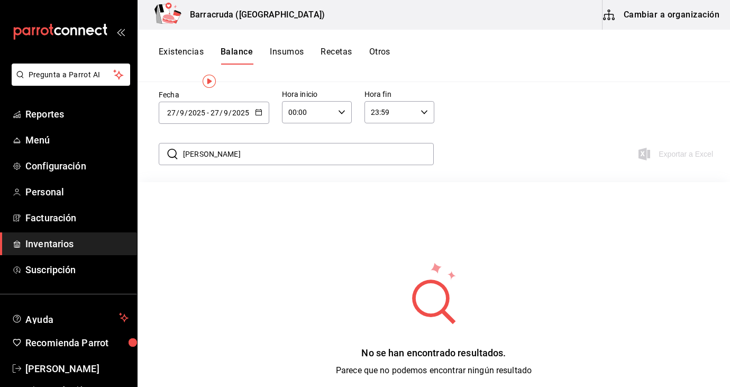
scroll to position [21, 0]
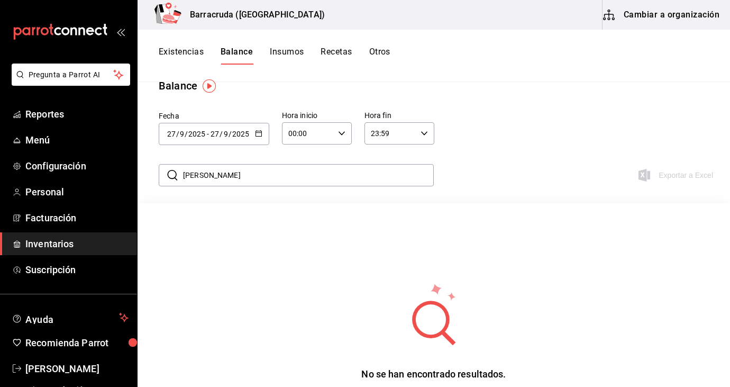
click at [267, 178] on input "jose" at bounding box center [308, 175] width 251 height 21
type input "j"
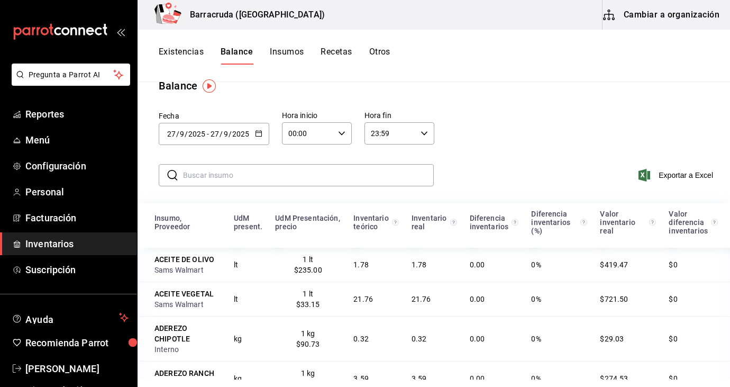
click at [257, 133] on icon "button" at bounding box center [258, 133] width 7 height 7
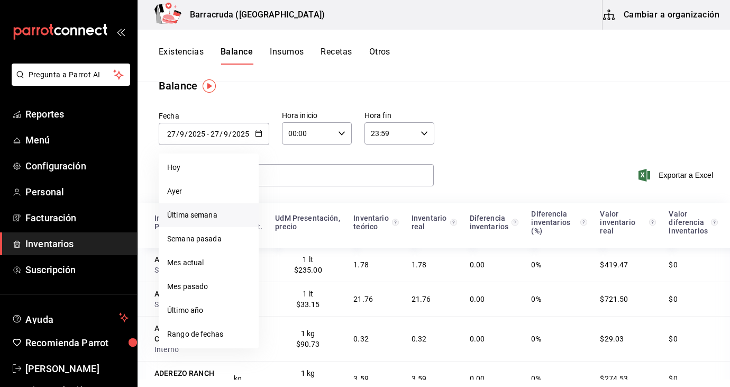
click at [202, 216] on li "Última semana" at bounding box center [209, 215] width 100 height 24
type input "2025-09-21"
type input "21"
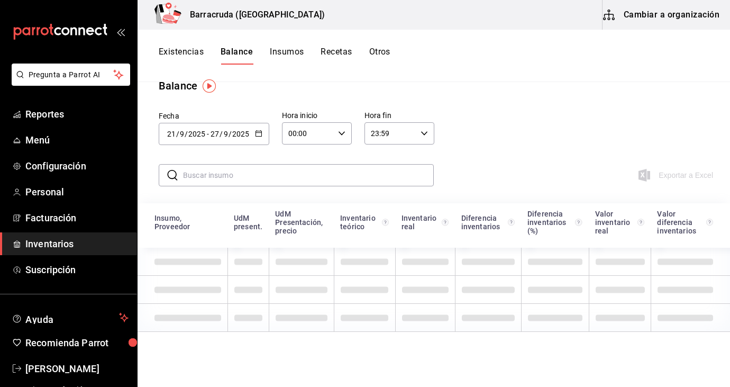
click at [217, 174] on input "text" at bounding box center [308, 175] width 251 height 21
type input "jose"
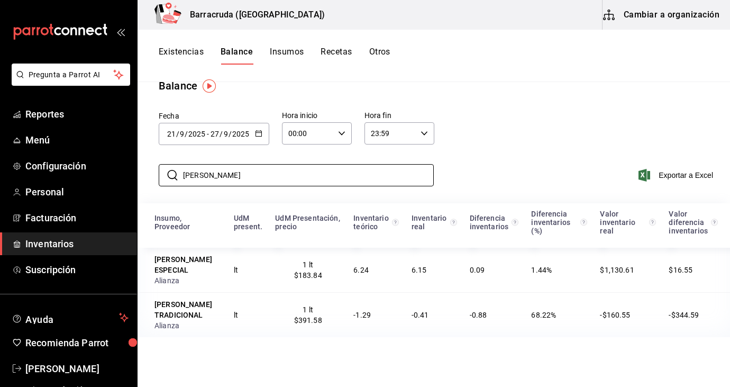
click at [173, 55] on button "Existencias" at bounding box center [181, 56] width 45 height 18
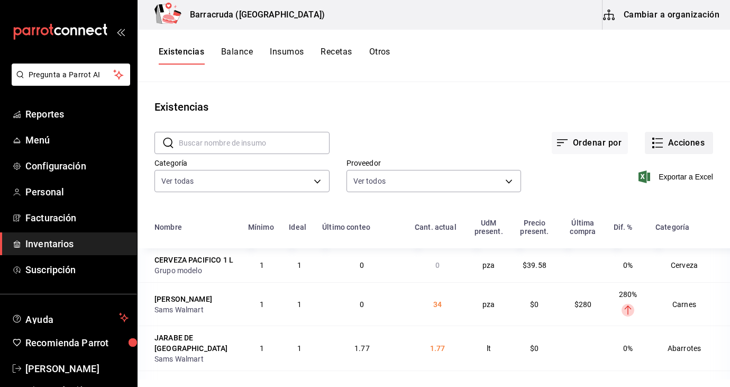
click at [692, 138] on button "Acciones" at bounding box center [679, 143] width 68 height 22
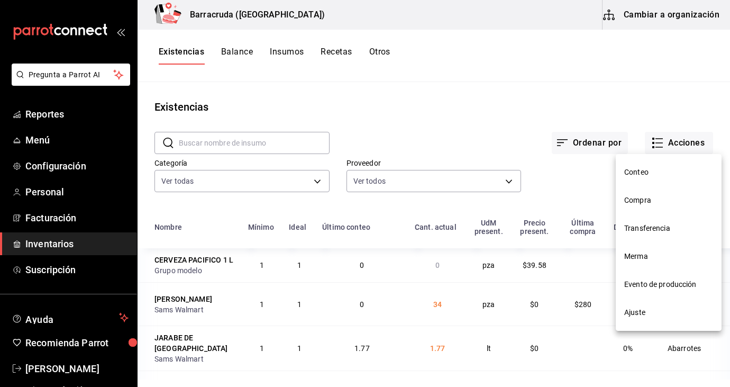
click at [653, 289] on span "Evento de producción" at bounding box center [669, 284] width 89 height 11
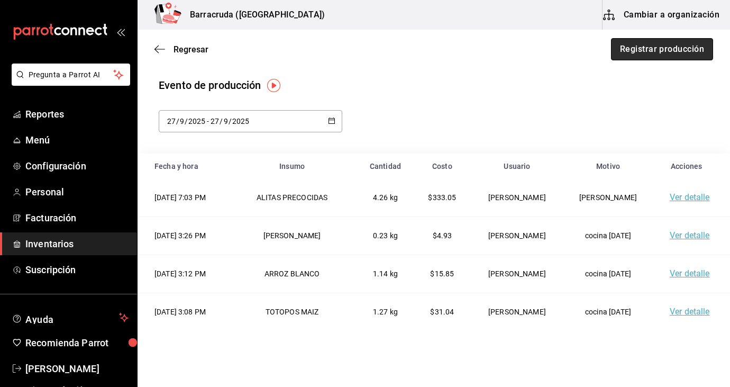
click at [680, 41] on button "Registrar producción" at bounding box center [662, 49] width 102 height 22
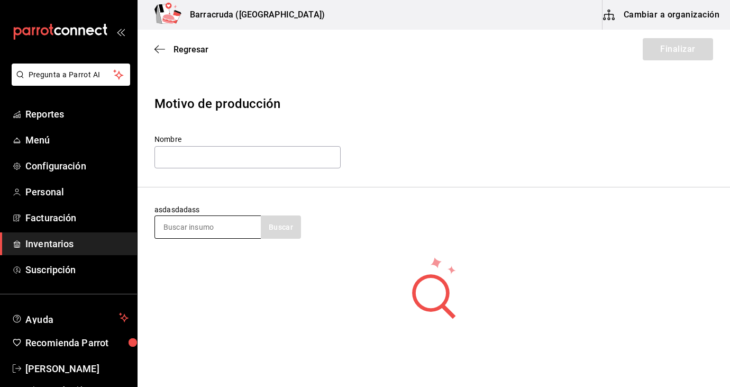
click at [247, 234] on input at bounding box center [208, 227] width 106 height 22
type input "coctel"
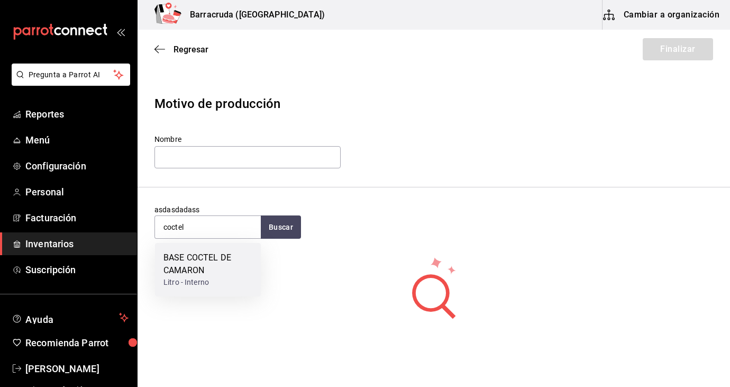
click at [224, 279] on div "Litro - Interno" at bounding box center [208, 282] width 89 height 11
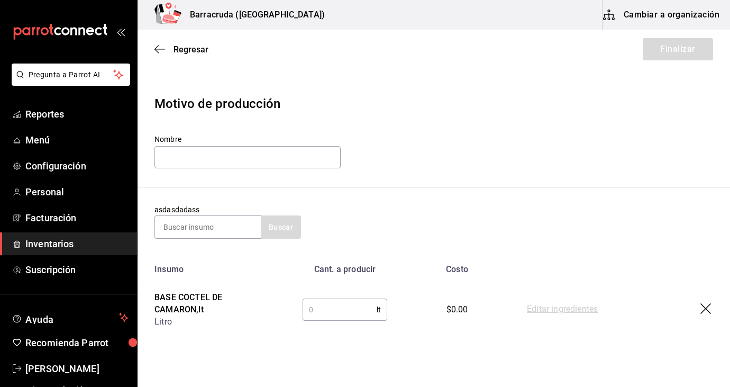
click at [334, 306] on input "text" at bounding box center [340, 309] width 74 height 21
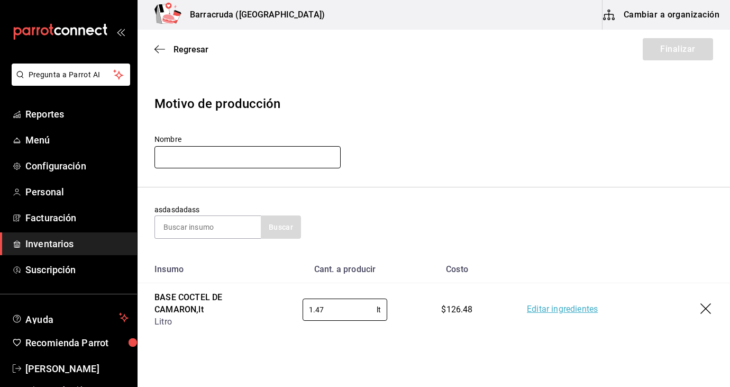
type input "1.47"
click at [298, 158] on input "text" at bounding box center [248, 157] width 186 height 22
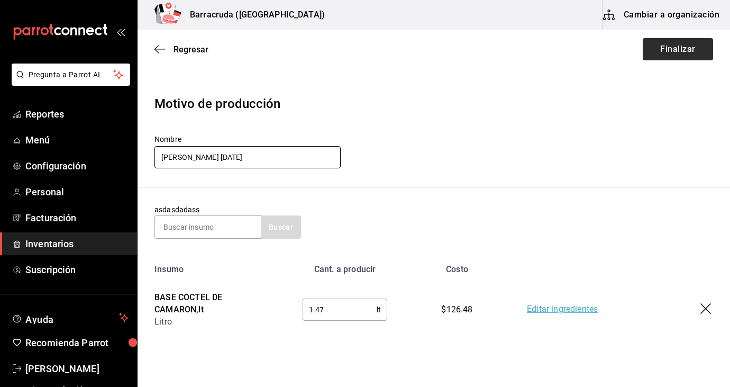
type input "ventura 27/09/2025"
click at [667, 45] on button "Finalizar" at bounding box center [678, 49] width 70 height 22
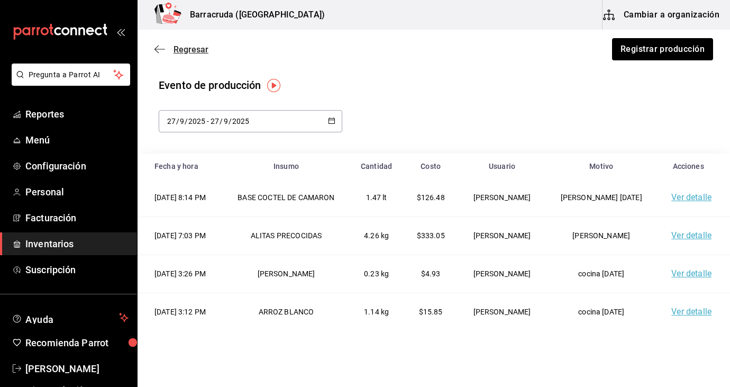
click at [201, 46] on span "Regresar" at bounding box center [191, 49] width 35 height 10
